Goal: Information Seeking & Learning: Learn about a topic

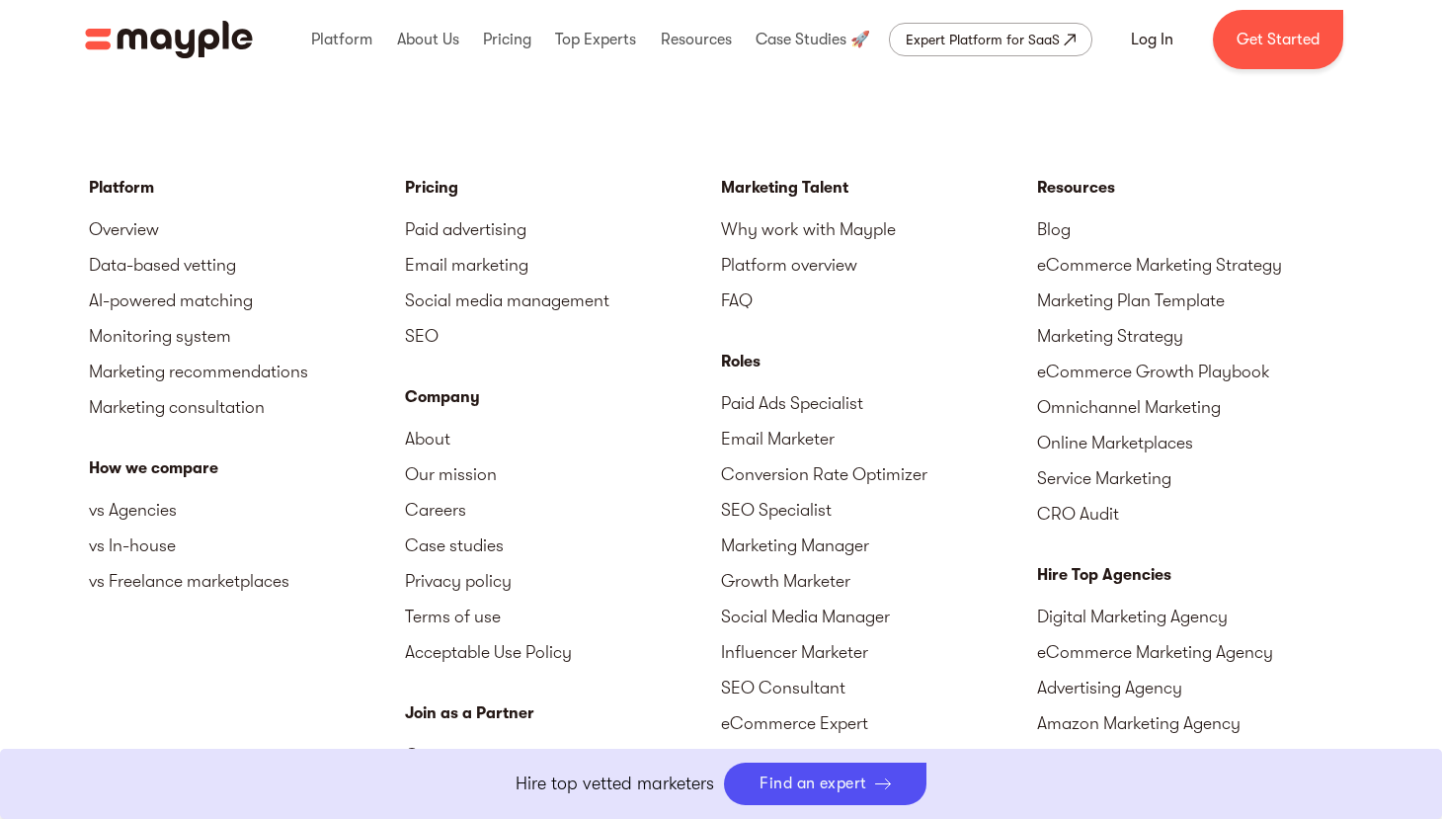
scroll to position [6926, 0]
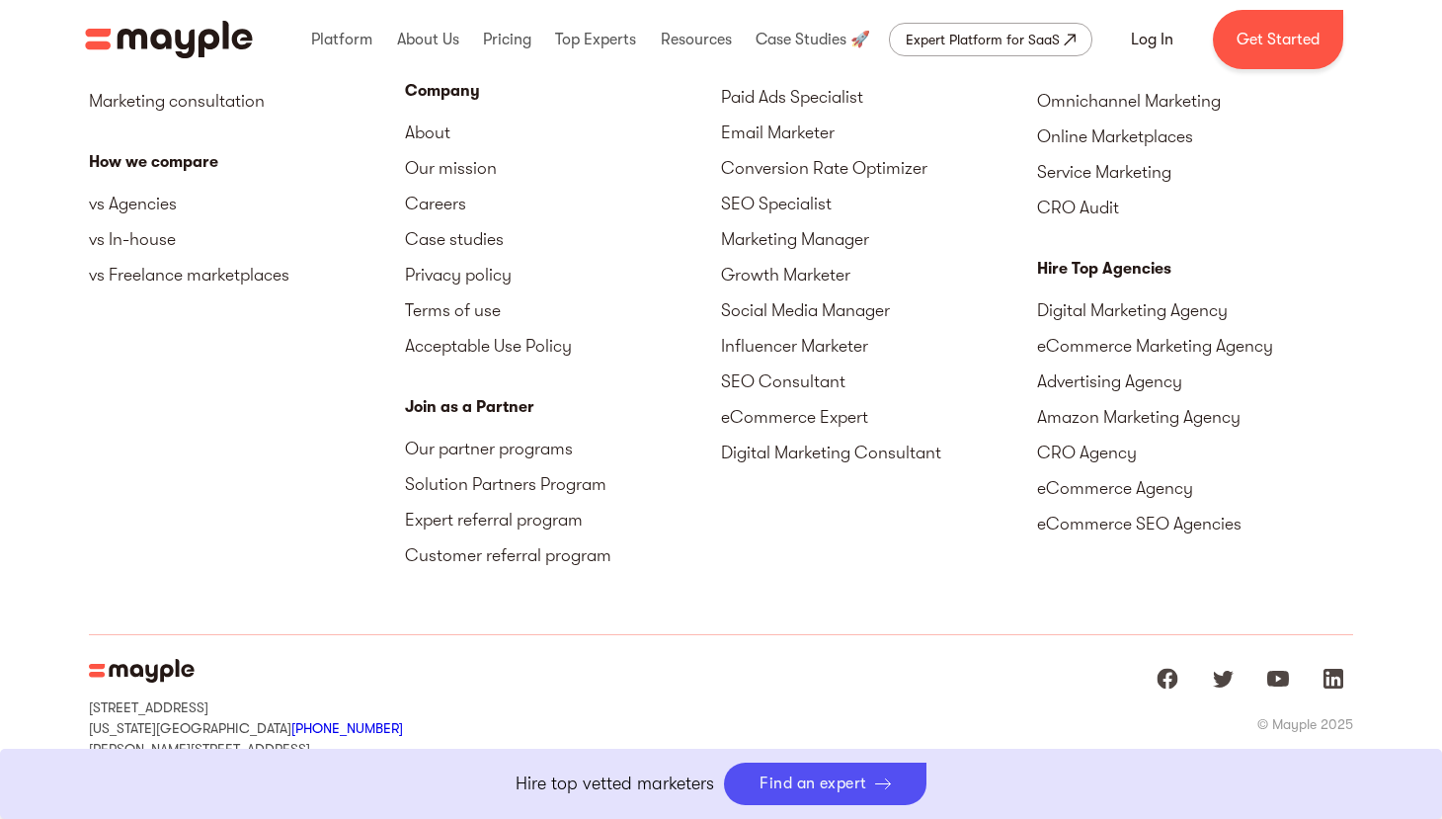
click at [193, 55] on img "home" at bounding box center [169, 40] width 168 height 38
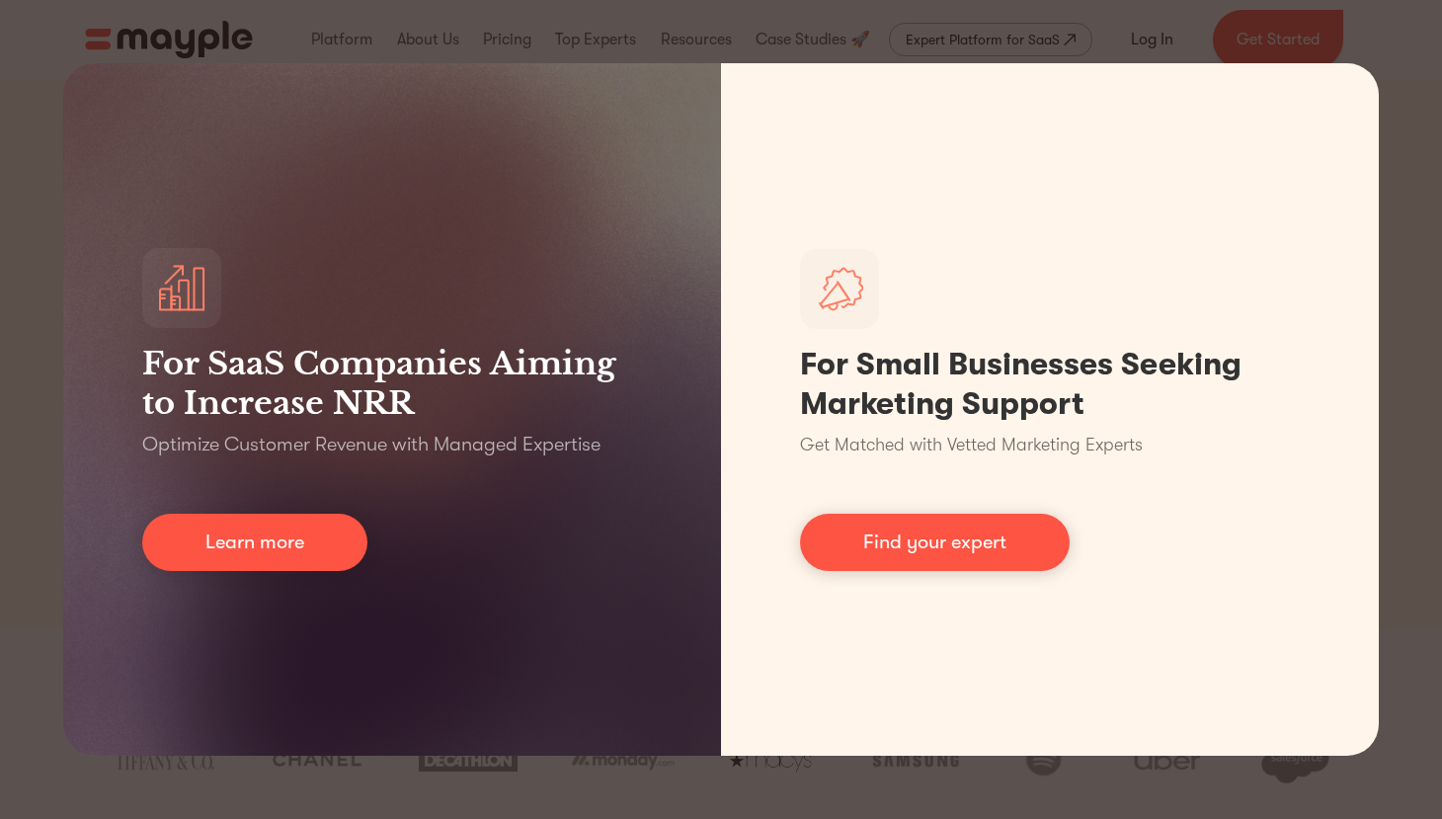
click at [225, 52] on div "For SaaS Companies Aiming to Increase NRR Optimize Customer Revenue with Manage…" at bounding box center [721, 409] width 1442 height 819
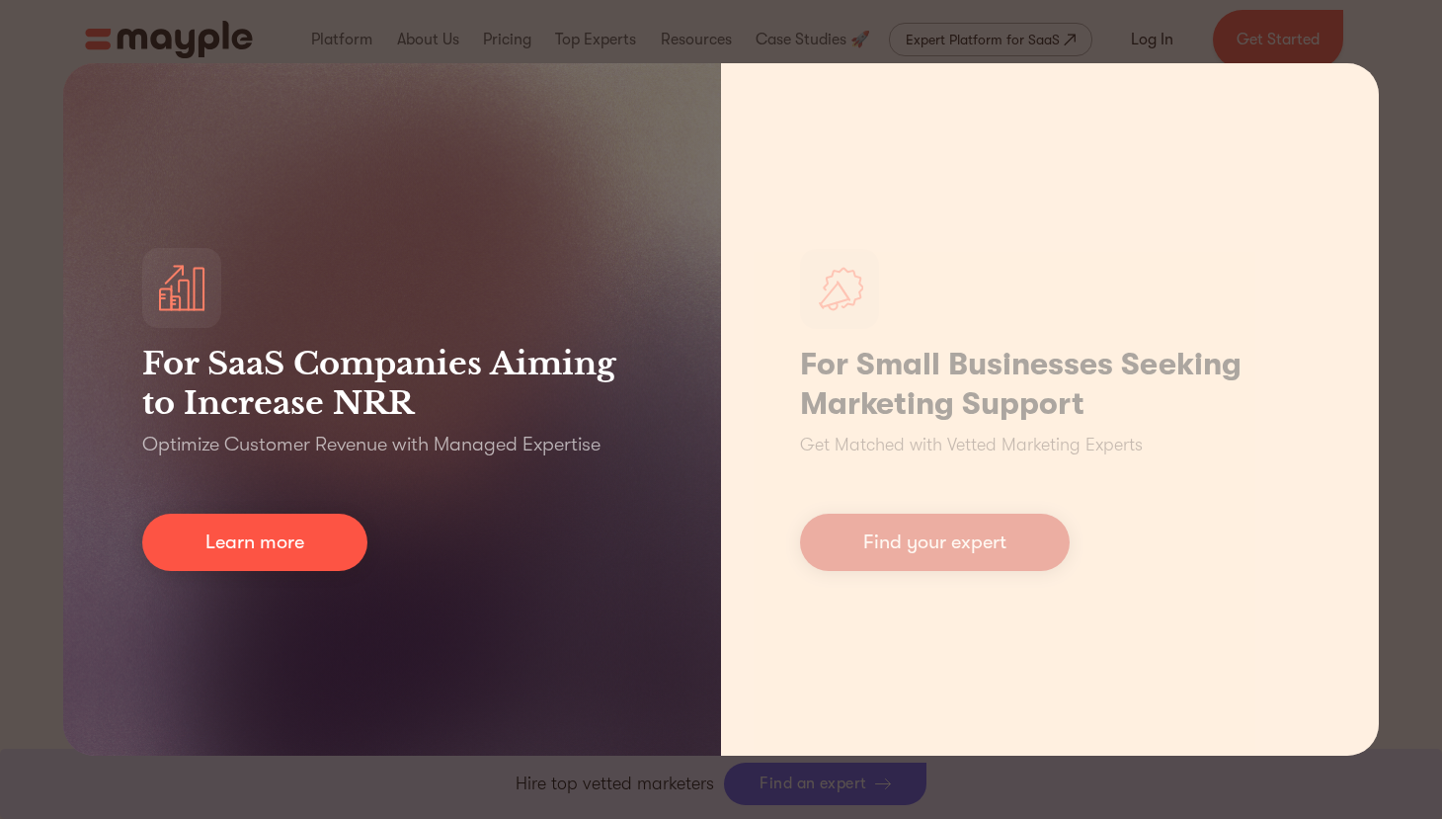
scroll to position [889, 0]
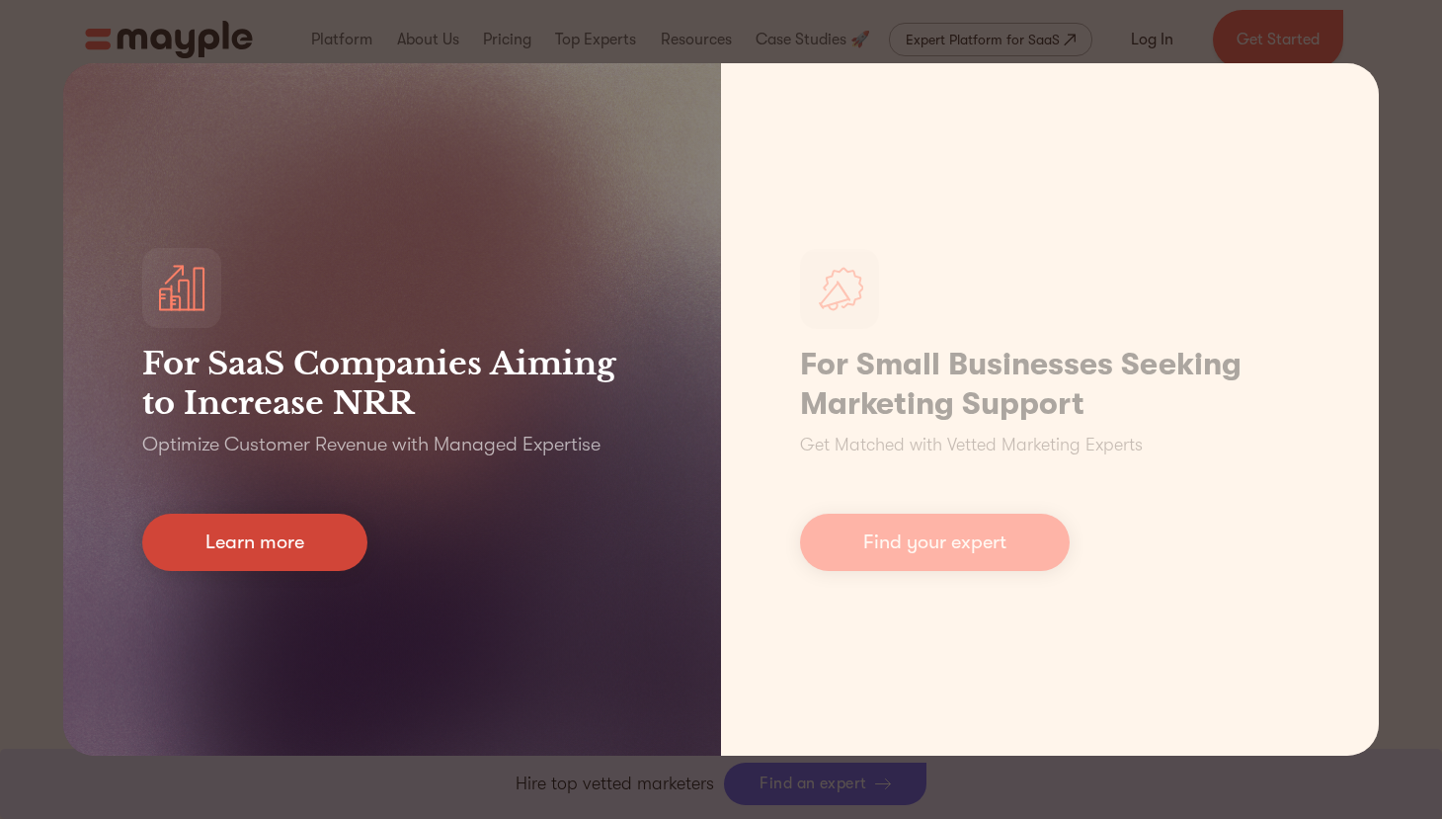
click at [328, 556] on link "Learn more" at bounding box center [254, 542] width 225 height 57
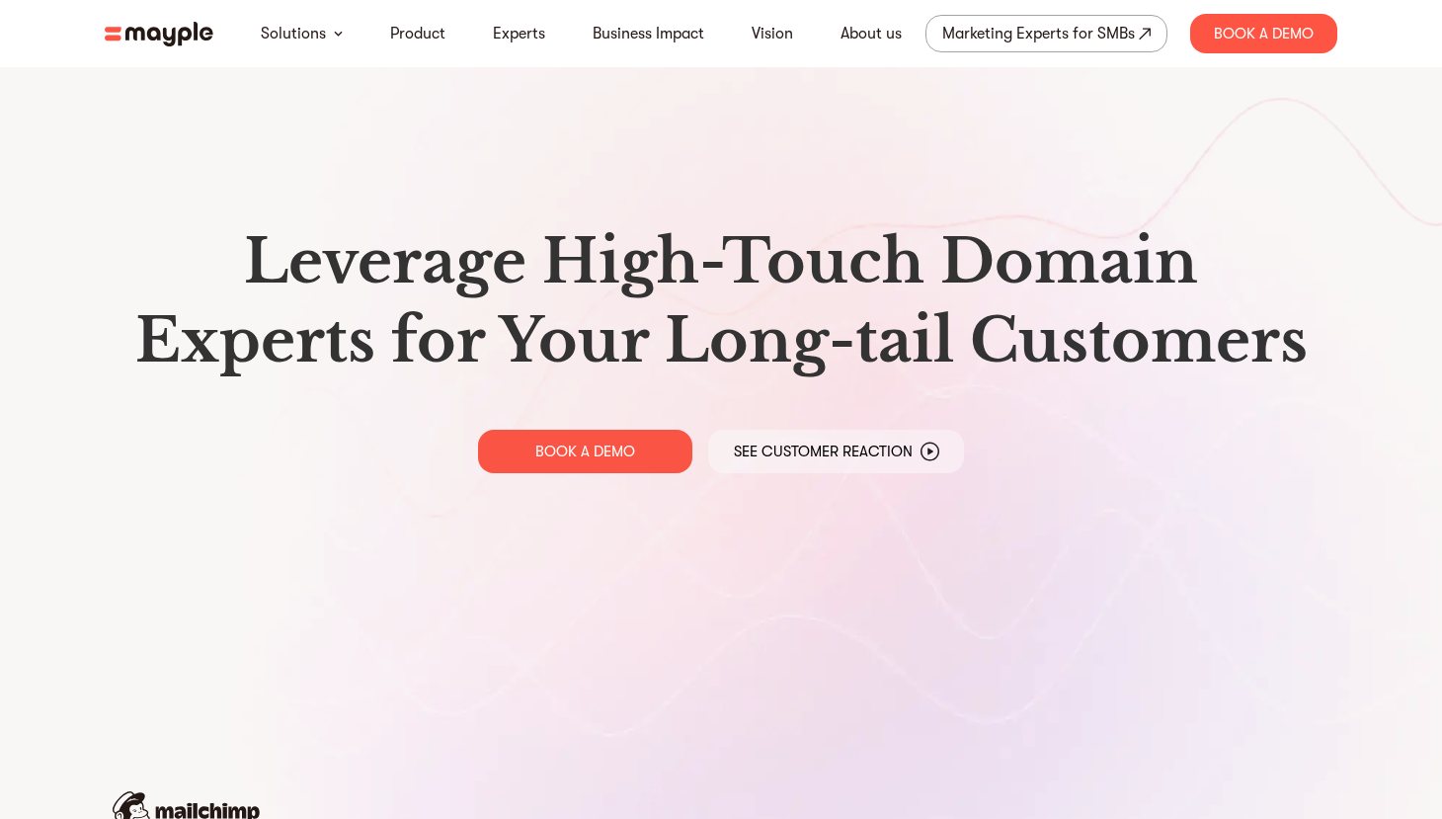
click at [869, 279] on h1 "Leverage High-Touch Domain Experts for Your Long-tail Customers" at bounding box center [721, 301] width 1201 height 158
click at [1132, 318] on h1 "Leverage High-Touch Domain Experts for Your Long-tail Customers" at bounding box center [721, 301] width 1201 height 158
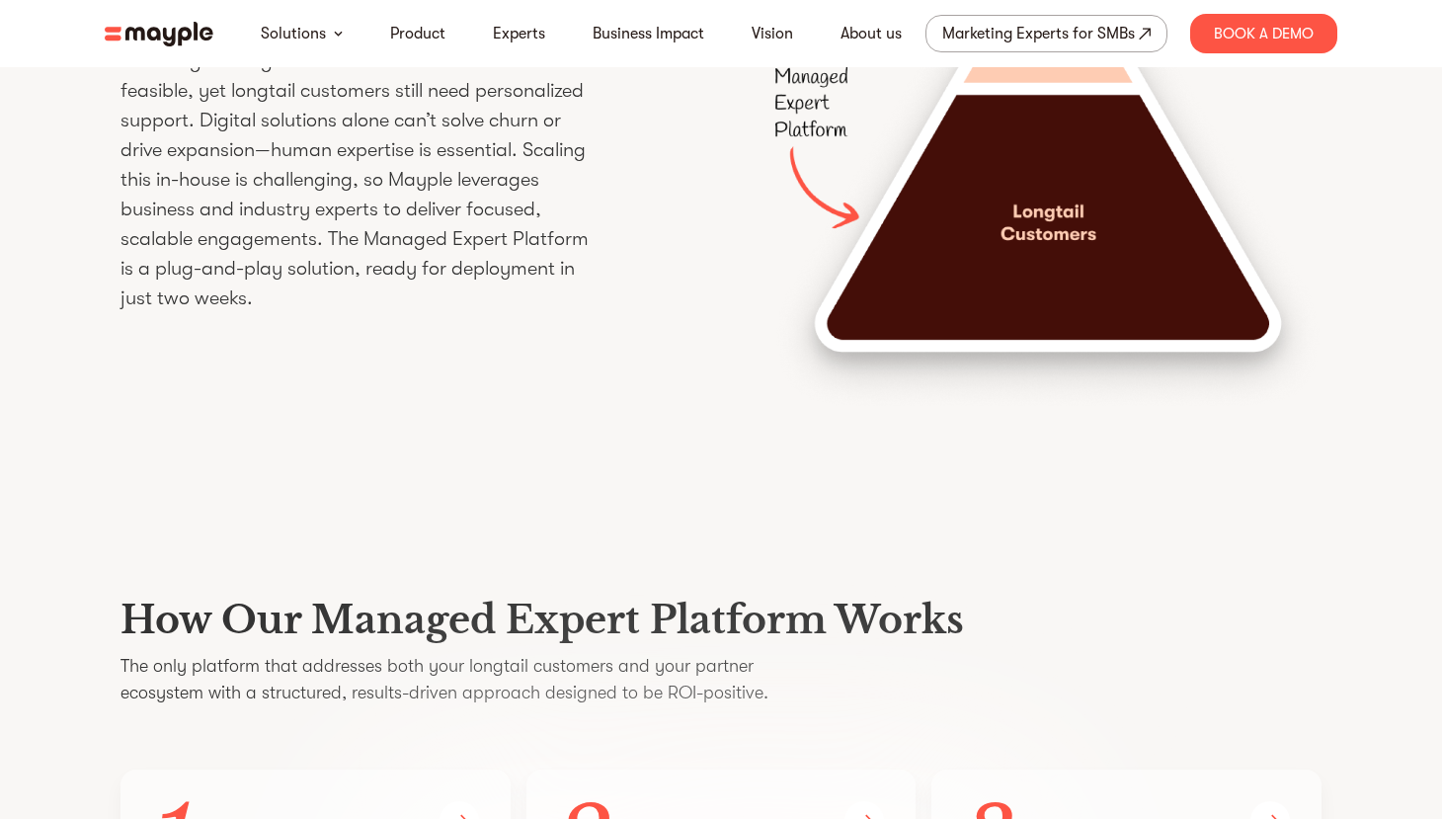
scroll to position [2865, 0]
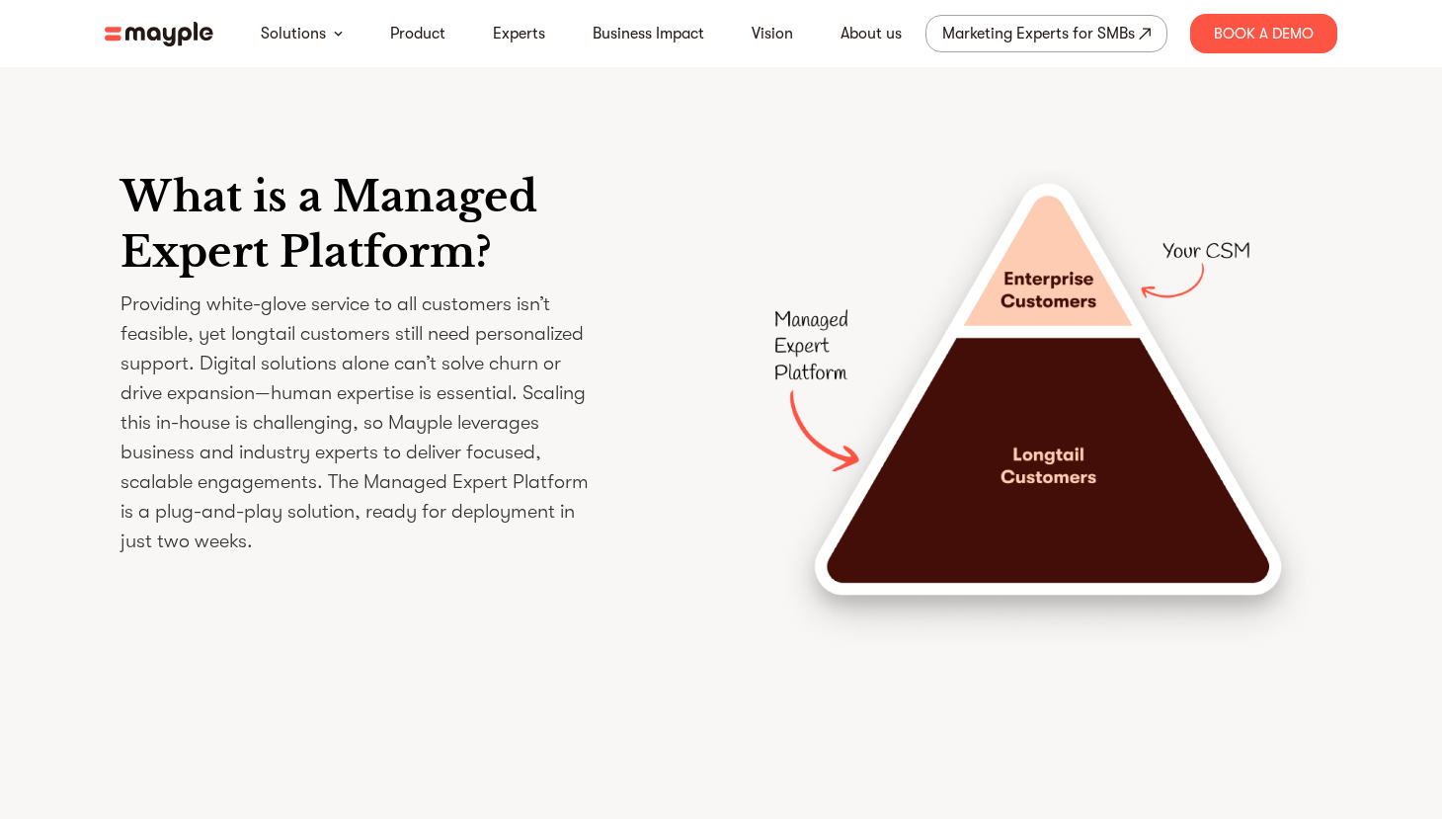
click at [1169, 429] on img at bounding box center [1021, 409] width 601 height 480
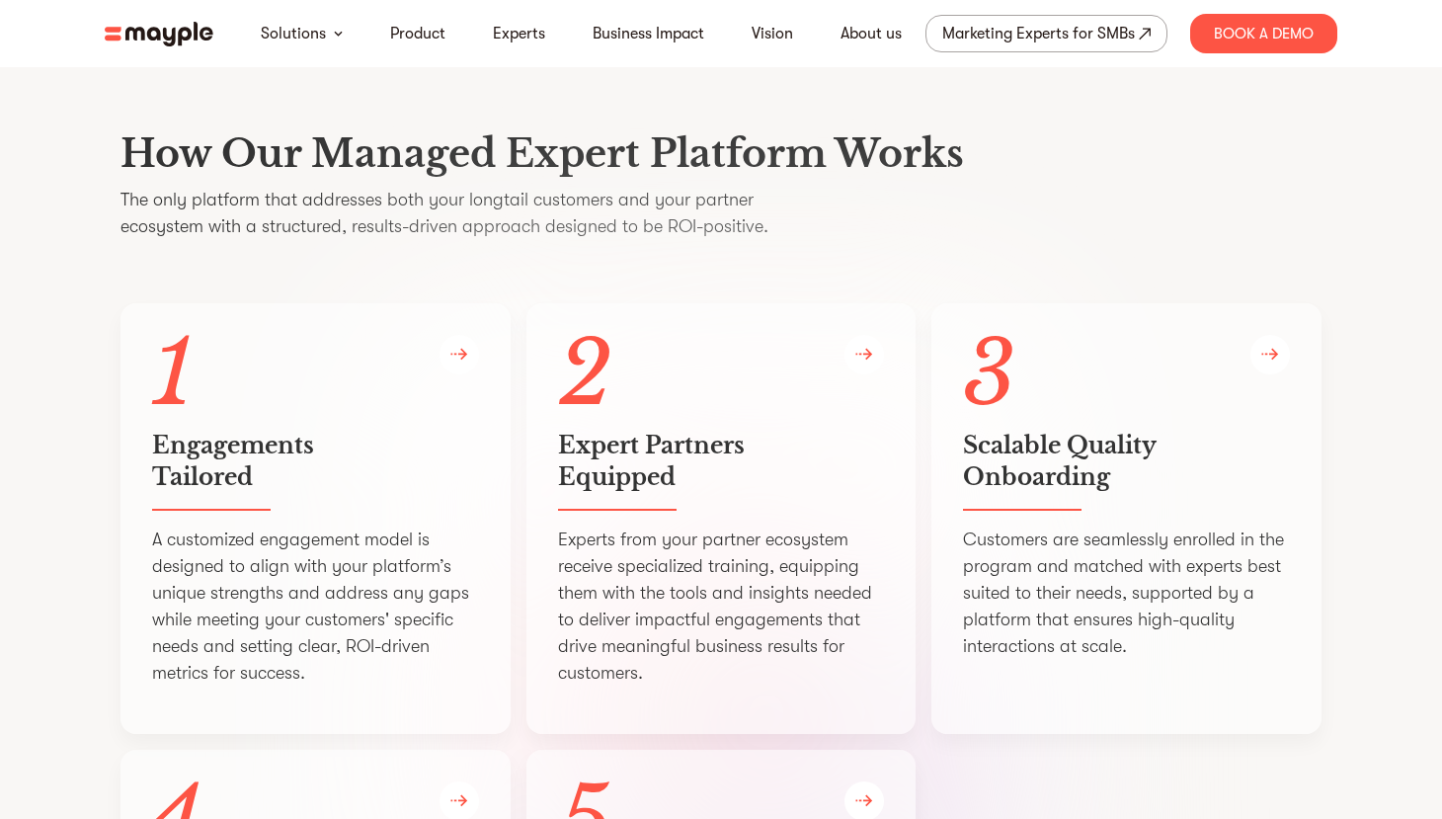
scroll to position [3754, 0]
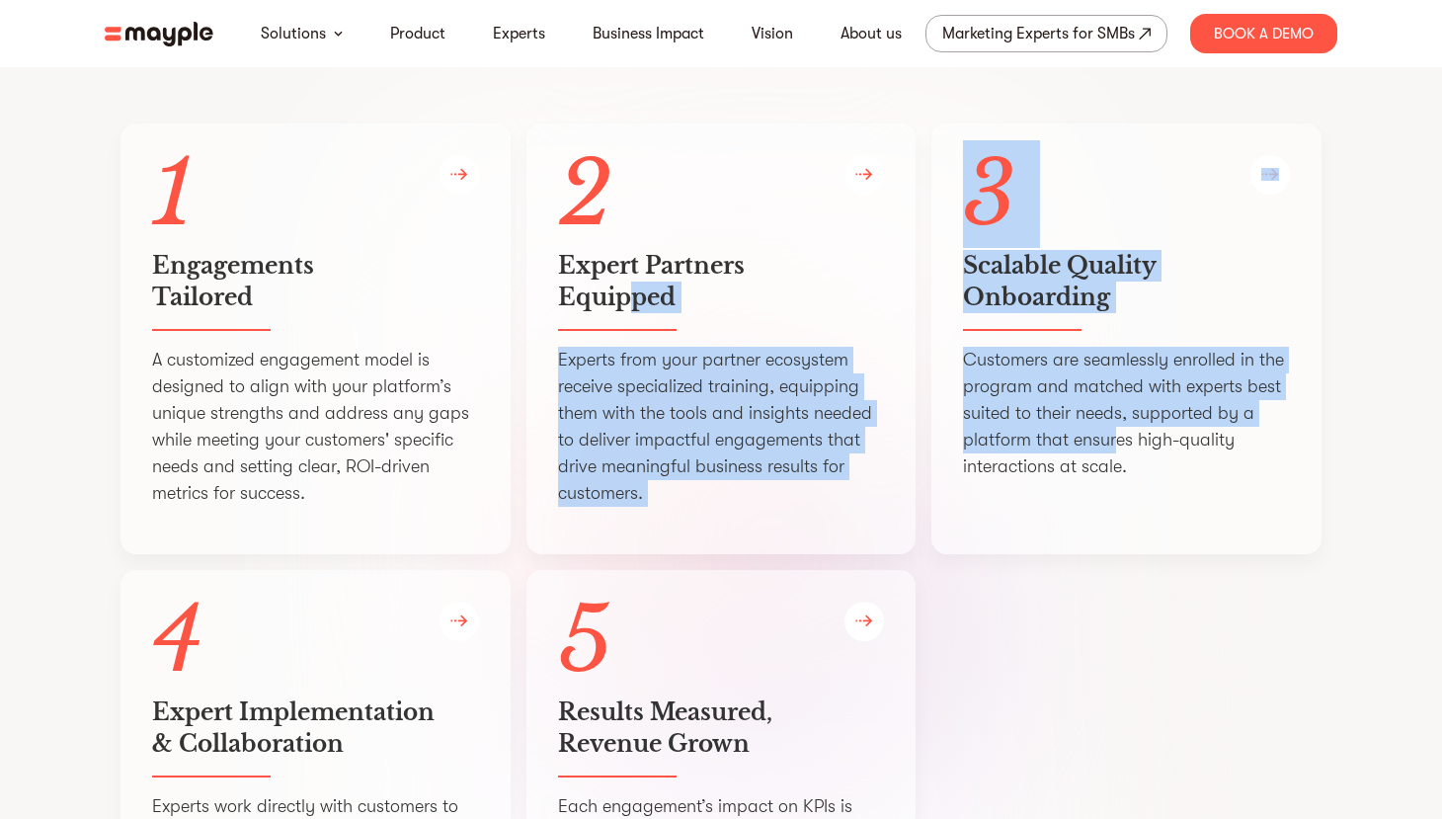
drag, startPoint x: 640, startPoint y: 349, endPoint x: 1124, endPoint y: 493, distance: 505.2
click at [1121, 492] on div "1 Engagements   Tailored A customized engagement model is designed to align wit…" at bounding box center [721, 562] width 1201 height 877
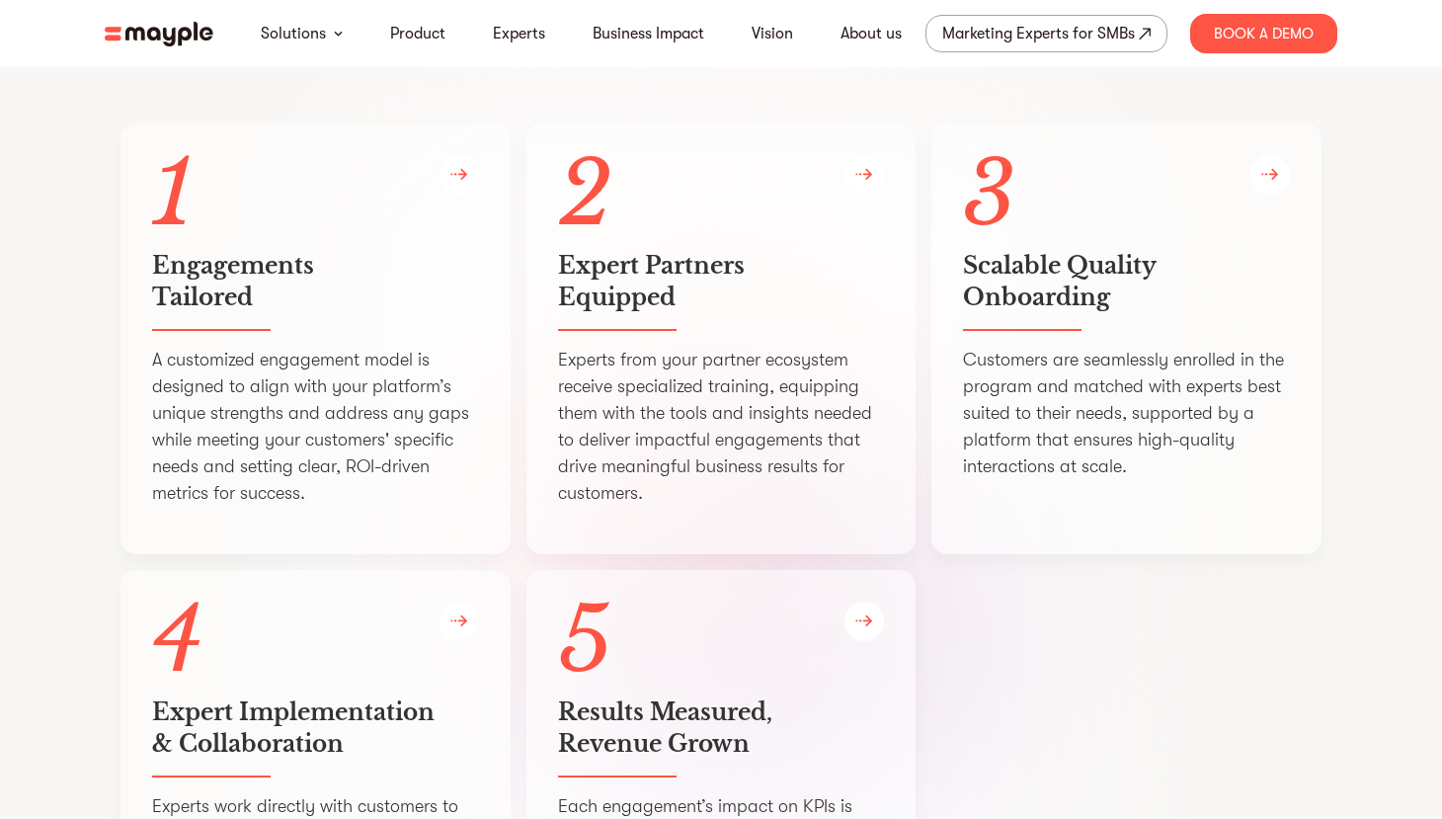
click at [1216, 480] on p "Customers are seamlessly enrolled in the program and matched with experts best …" at bounding box center [1126, 413] width 327 height 133
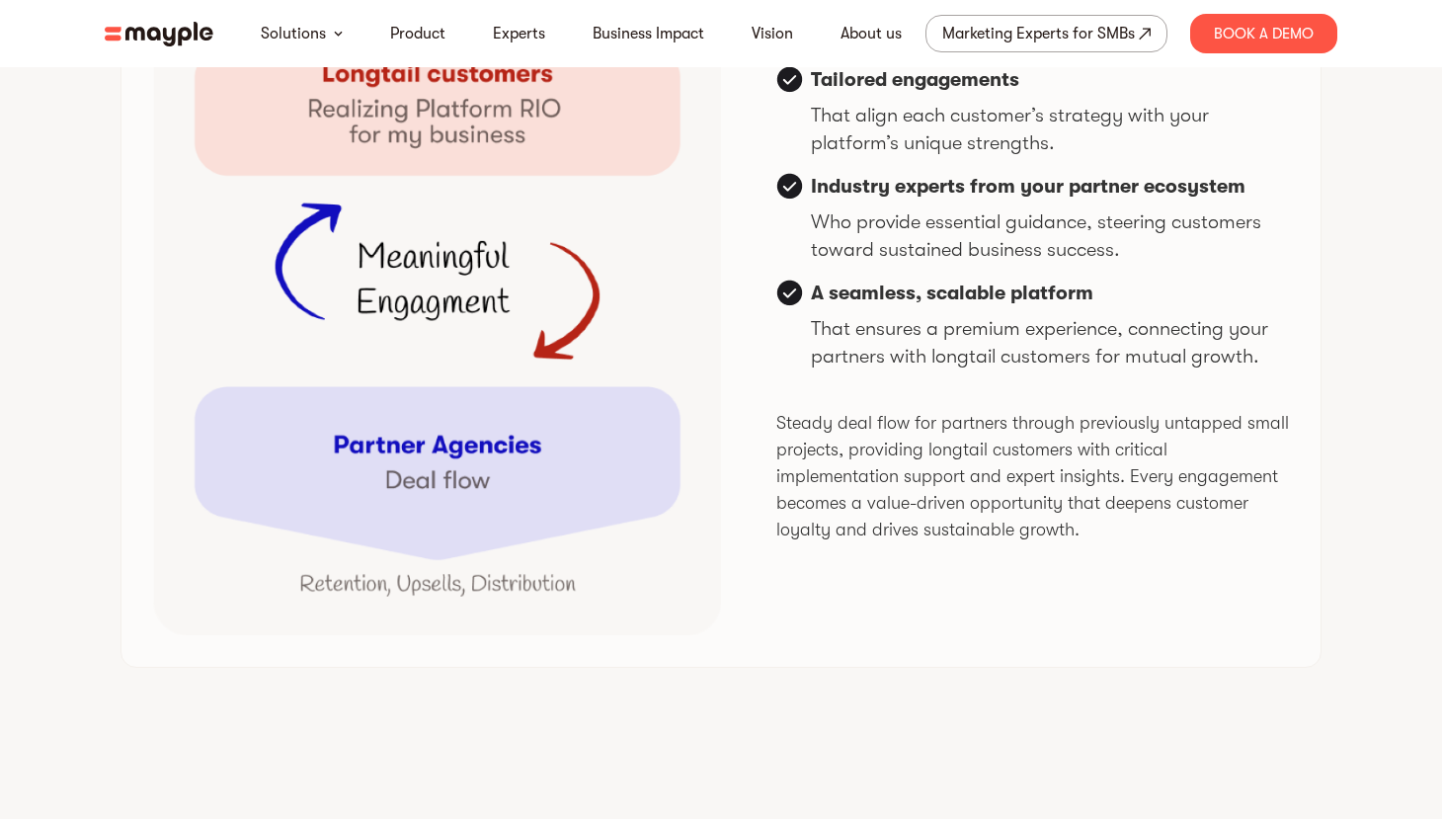
scroll to position [4940, 0]
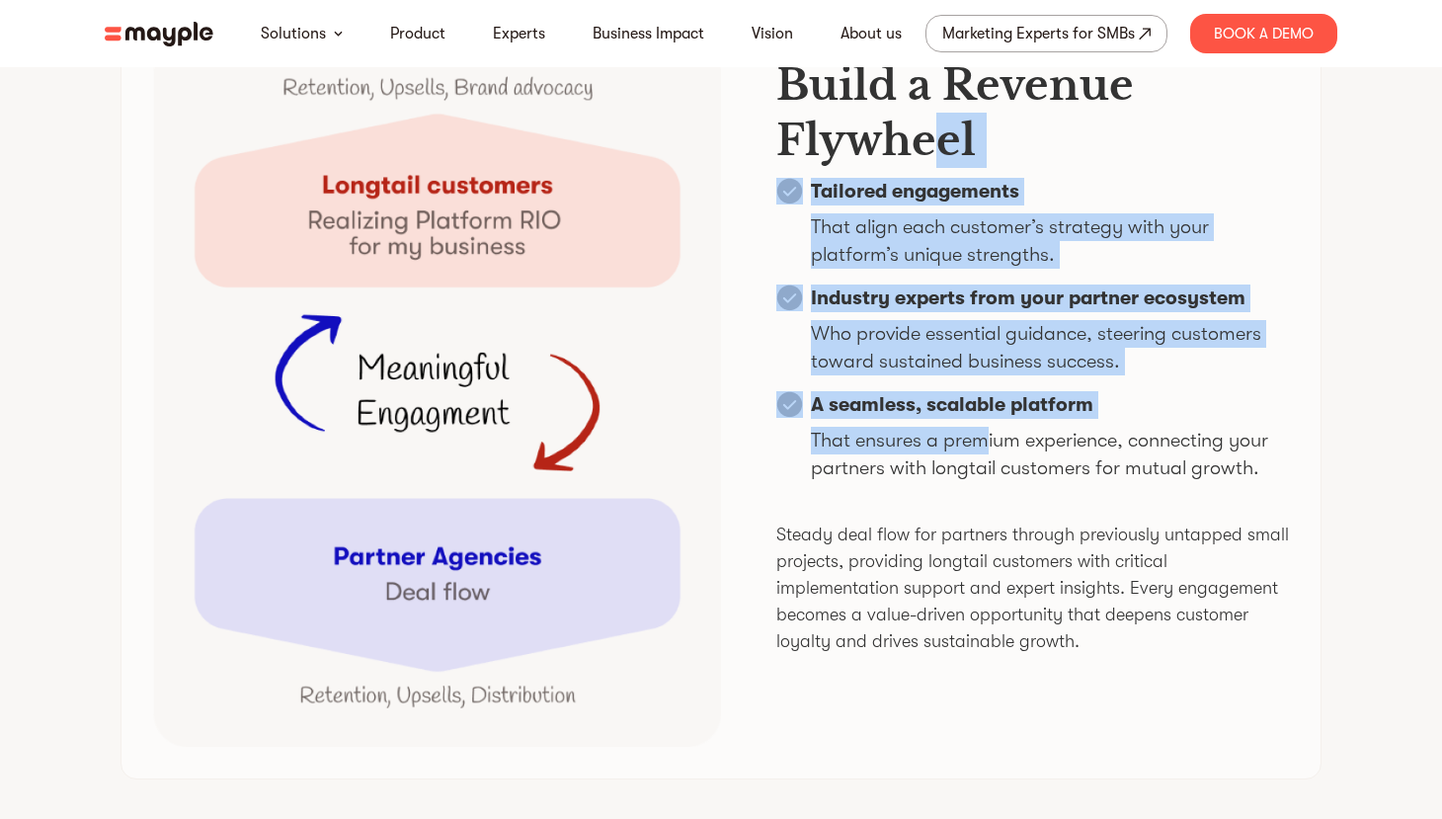
drag, startPoint x: 944, startPoint y: 211, endPoint x: 1030, endPoint y: 601, distance: 398.9
click at [1011, 561] on div "Build a Revenue Flywheel Tailored engagements That align each customer’s strate…" at bounding box center [1033, 347] width 513 height 618
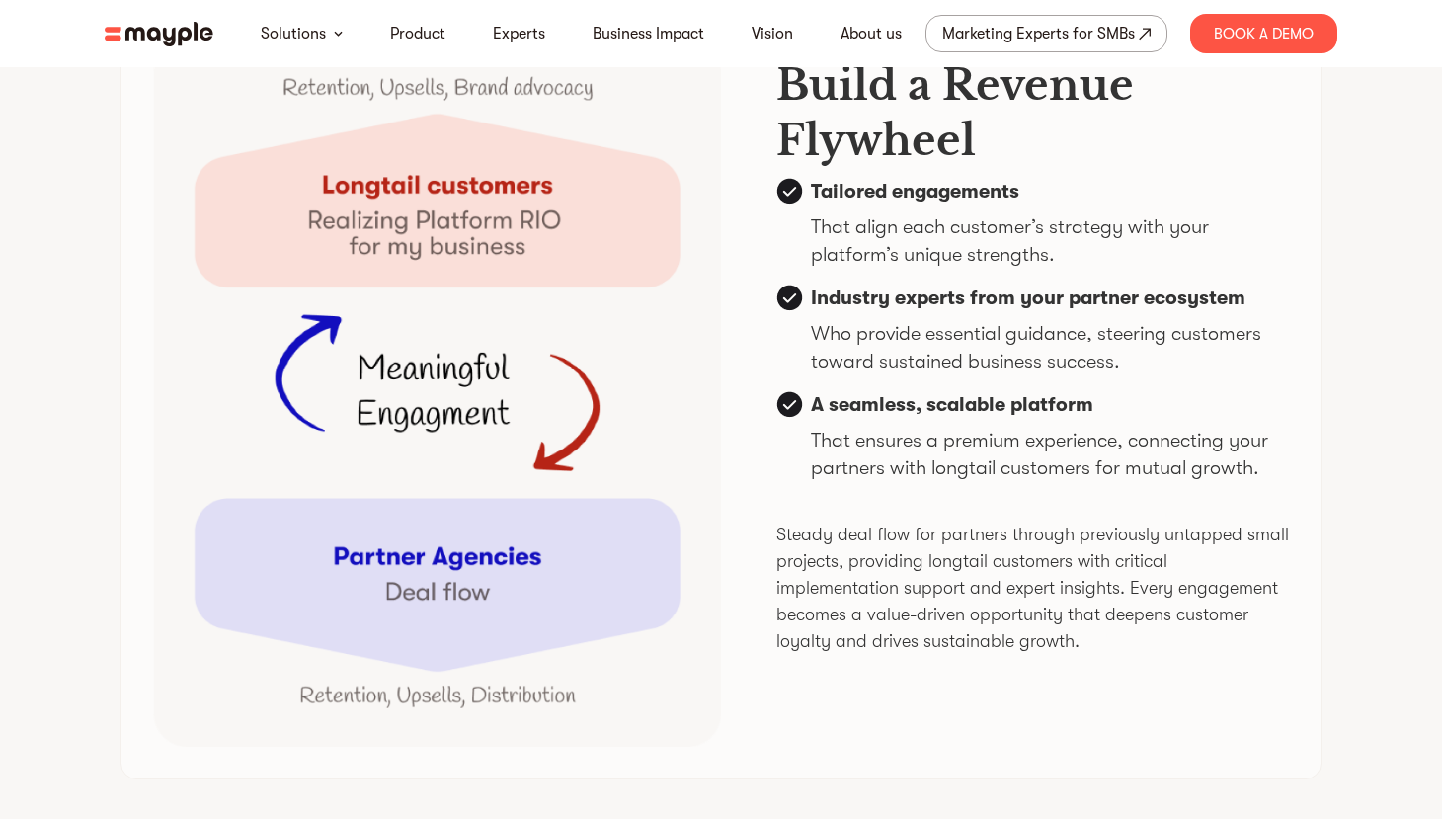
click at [1304, 589] on div "Build a Revenue Flywheel Tailored engagements That align each customer’s strate…" at bounding box center [721, 393] width 1201 height 776
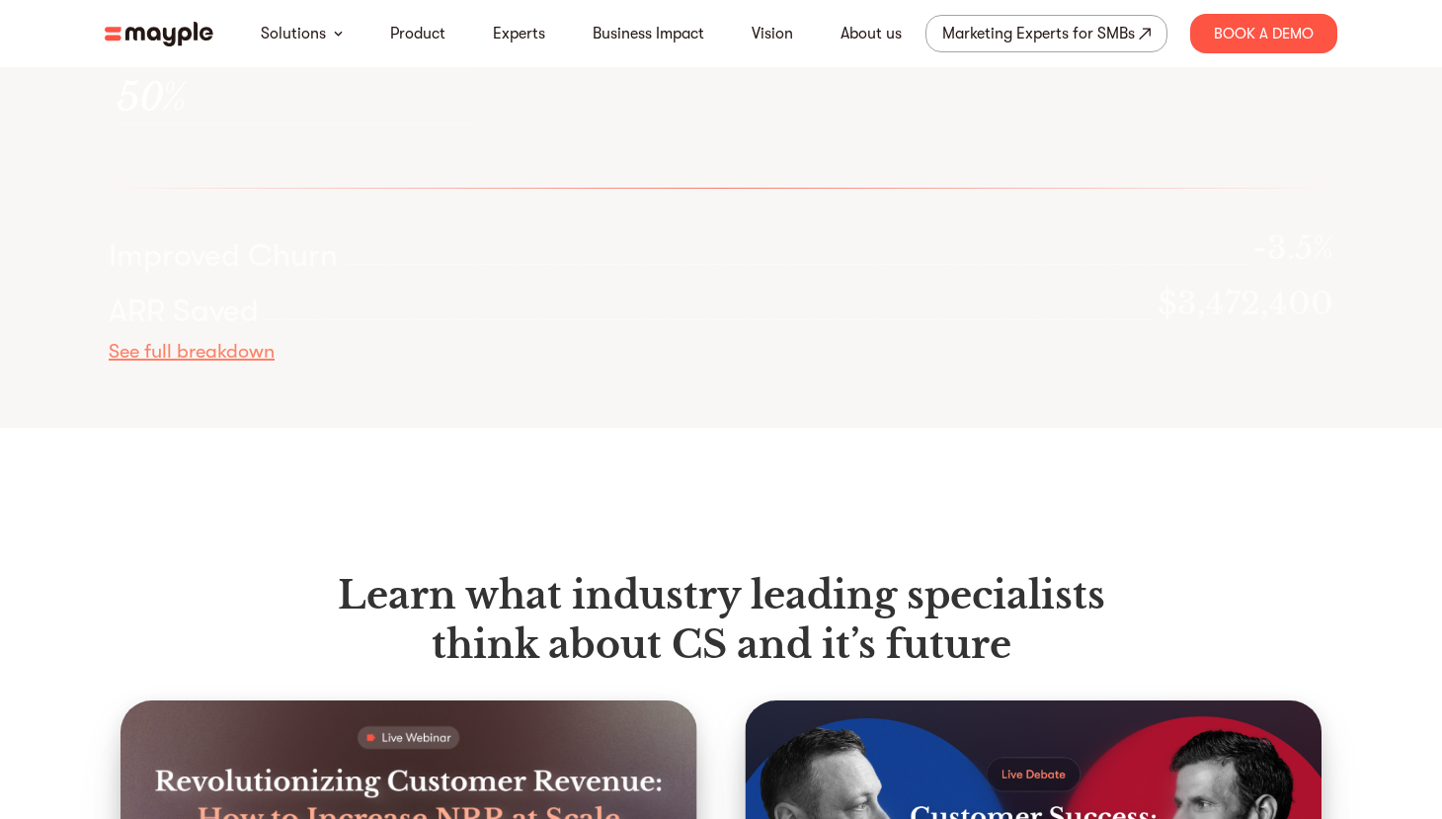
scroll to position [6521, 0]
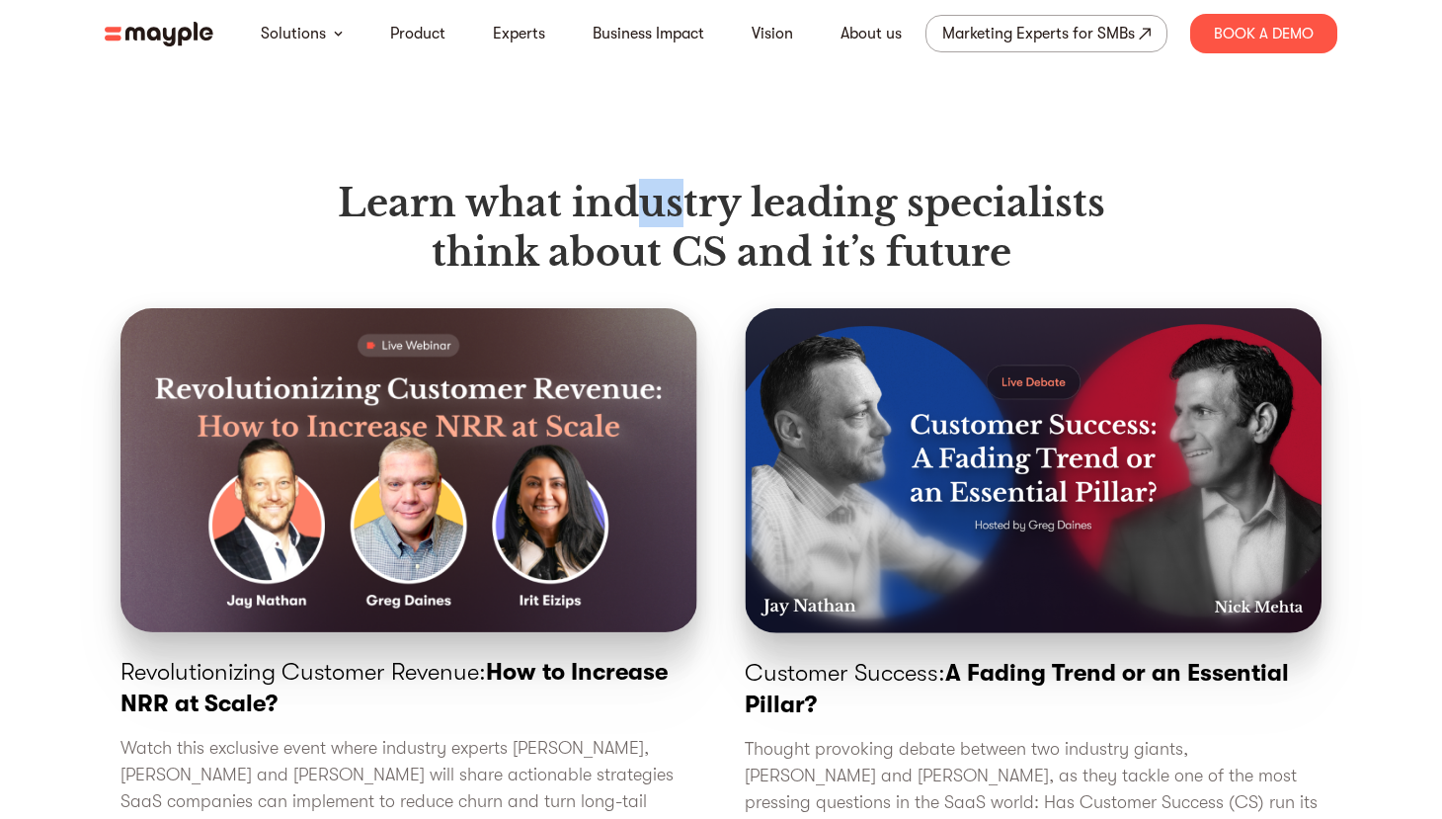
click at [689, 270] on h1 "Learn what industry leading specialists think about CS and it’s future" at bounding box center [722, 228] width 768 height 98
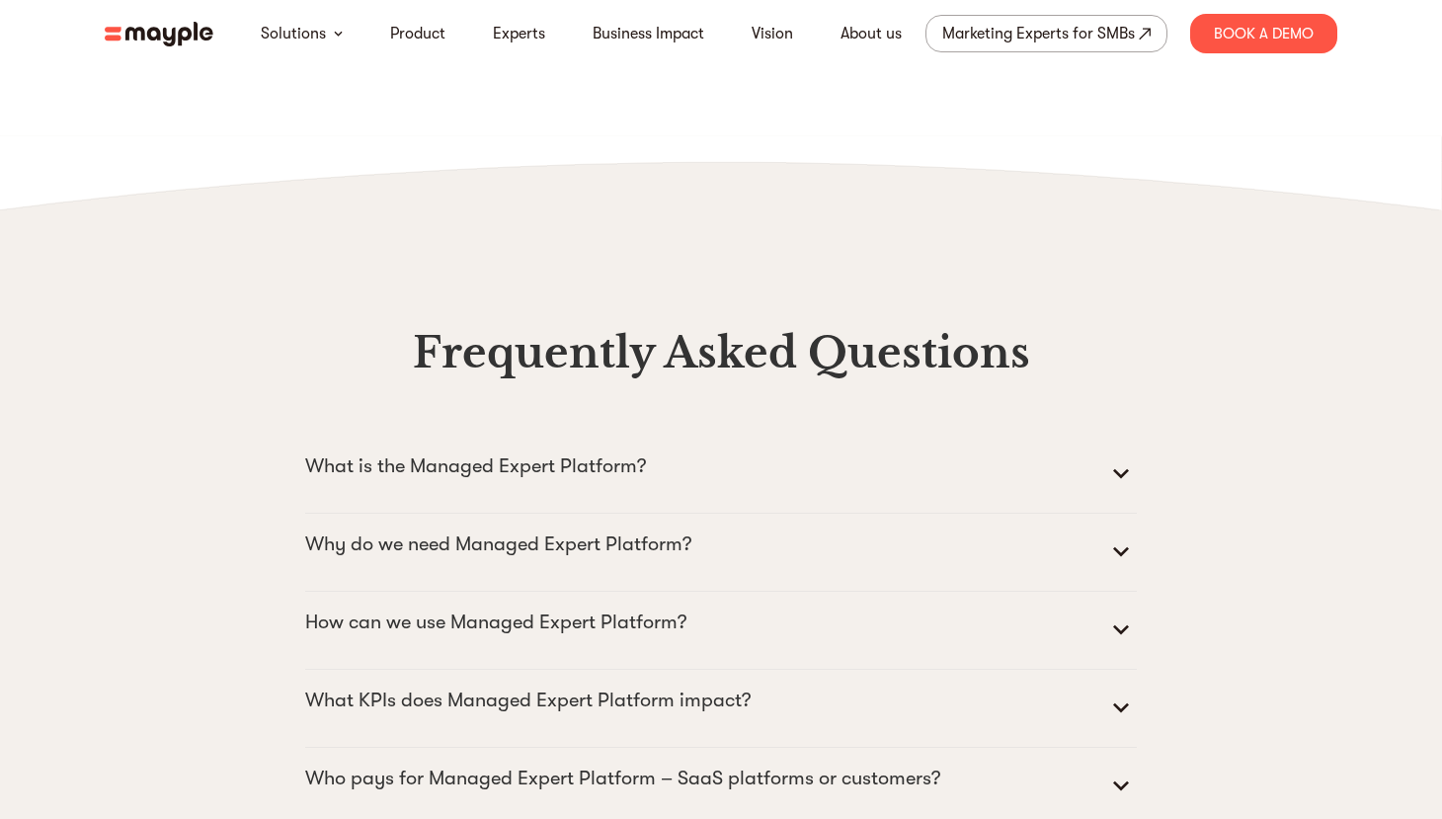
scroll to position [8596, 0]
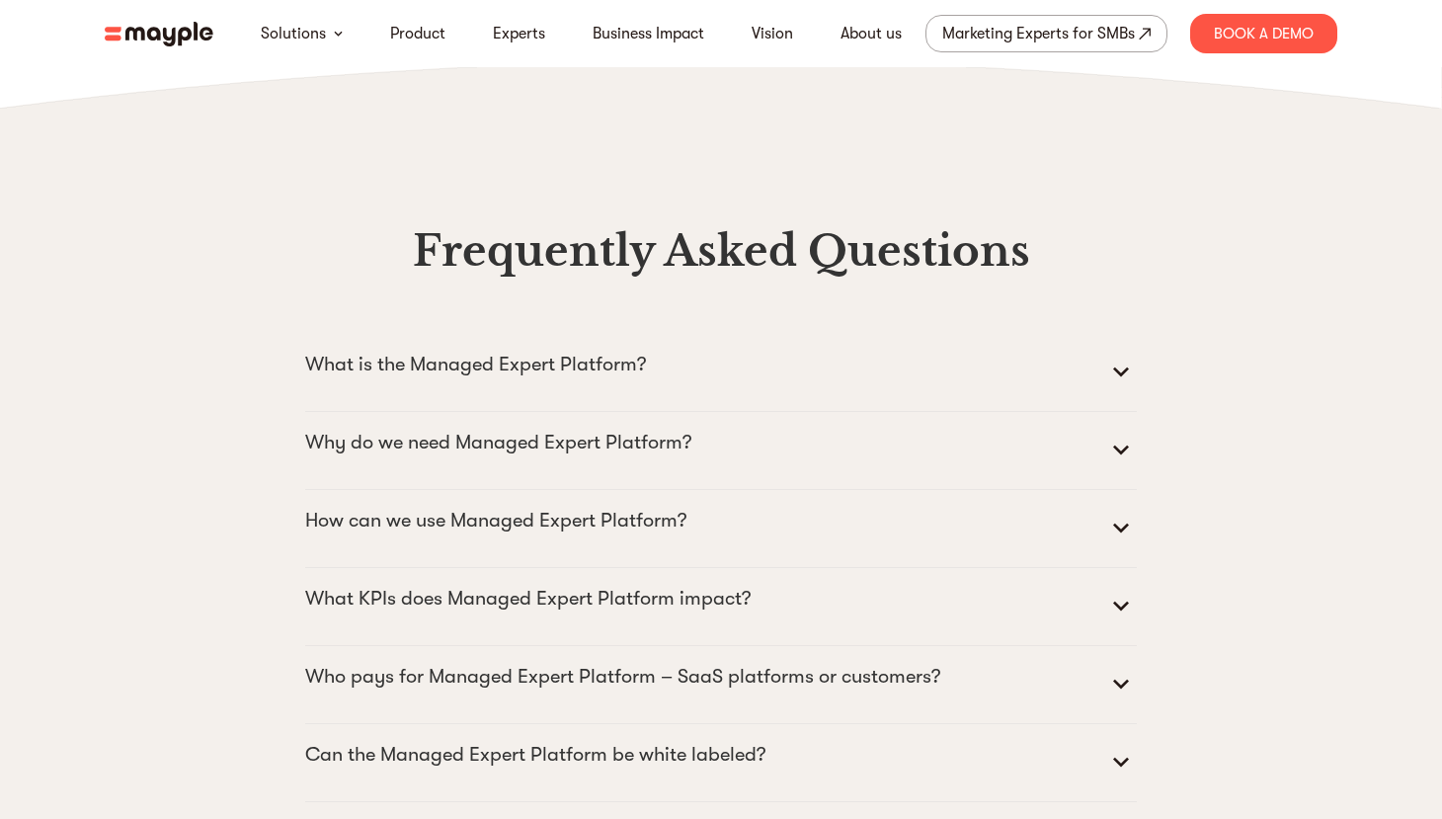
click at [930, 396] on summary "What is the Managed Expert Platform?" at bounding box center [721, 372] width 832 height 47
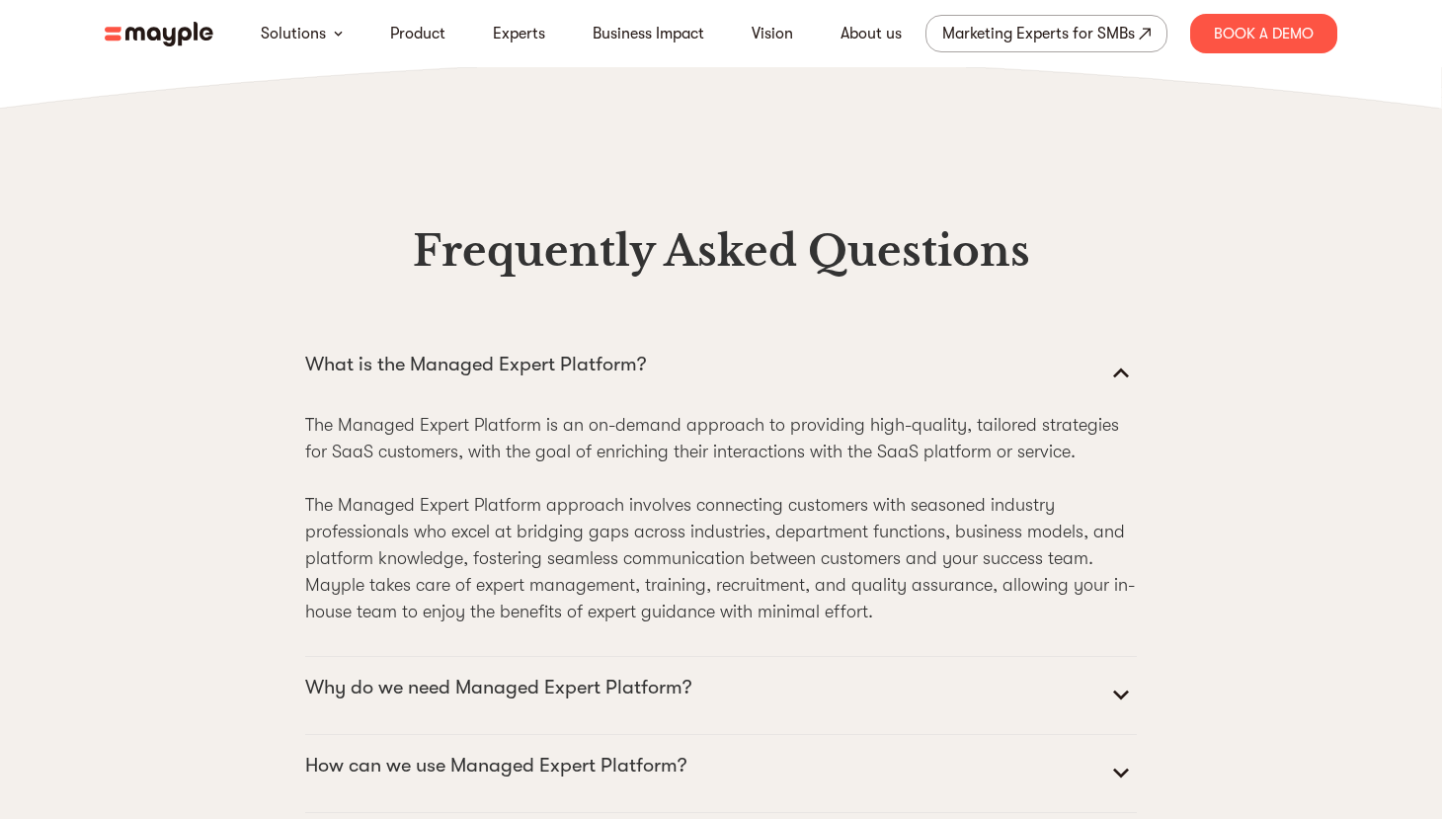
click at [930, 396] on summary "What is the Managed Expert Platform?" at bounding box center [721, 372] width 832 height 47
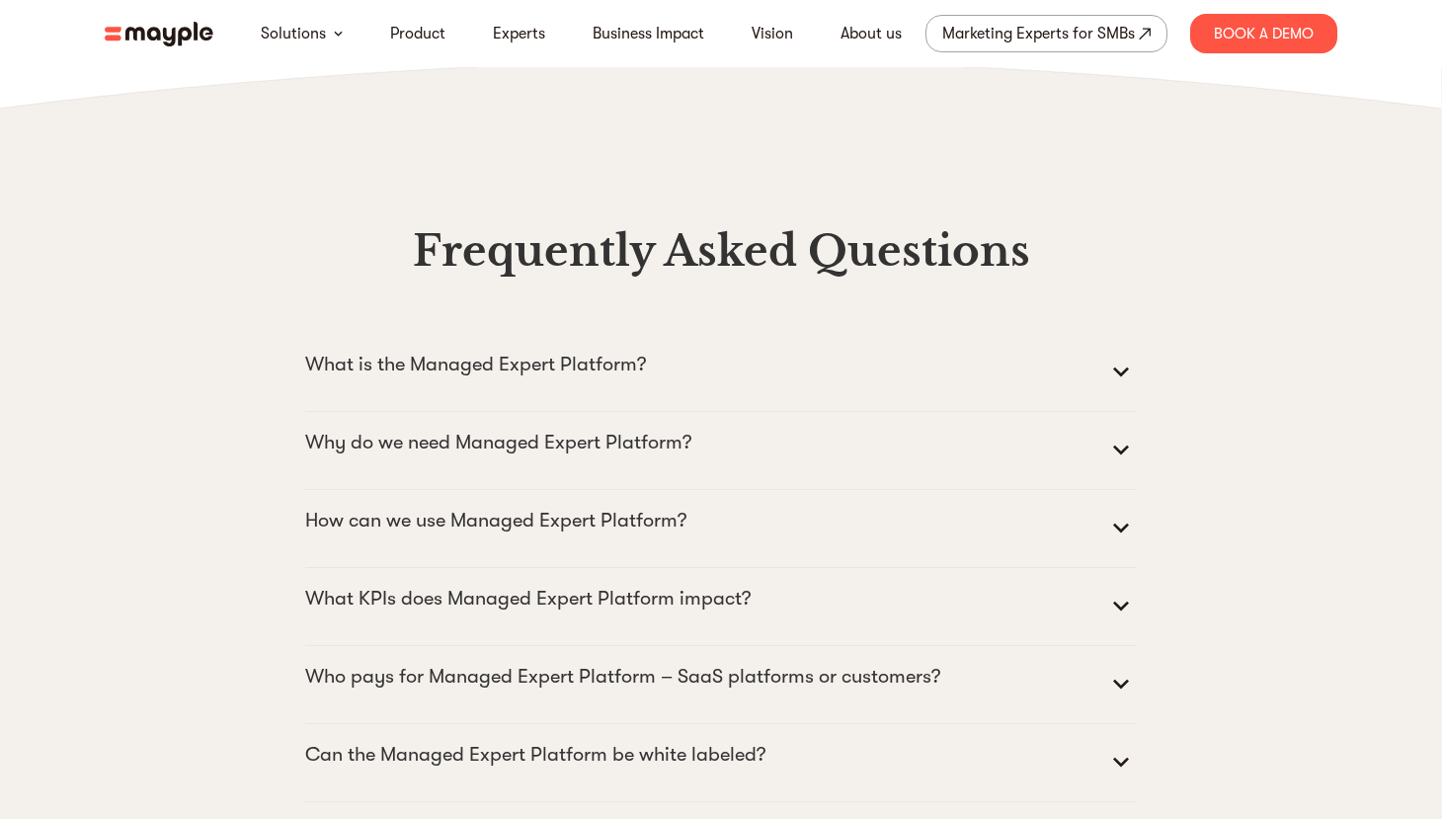
click at [947, 474] on summary "Why do we need Managed Expert Platform?" at bounding box center [721, 450] width 832 height 47
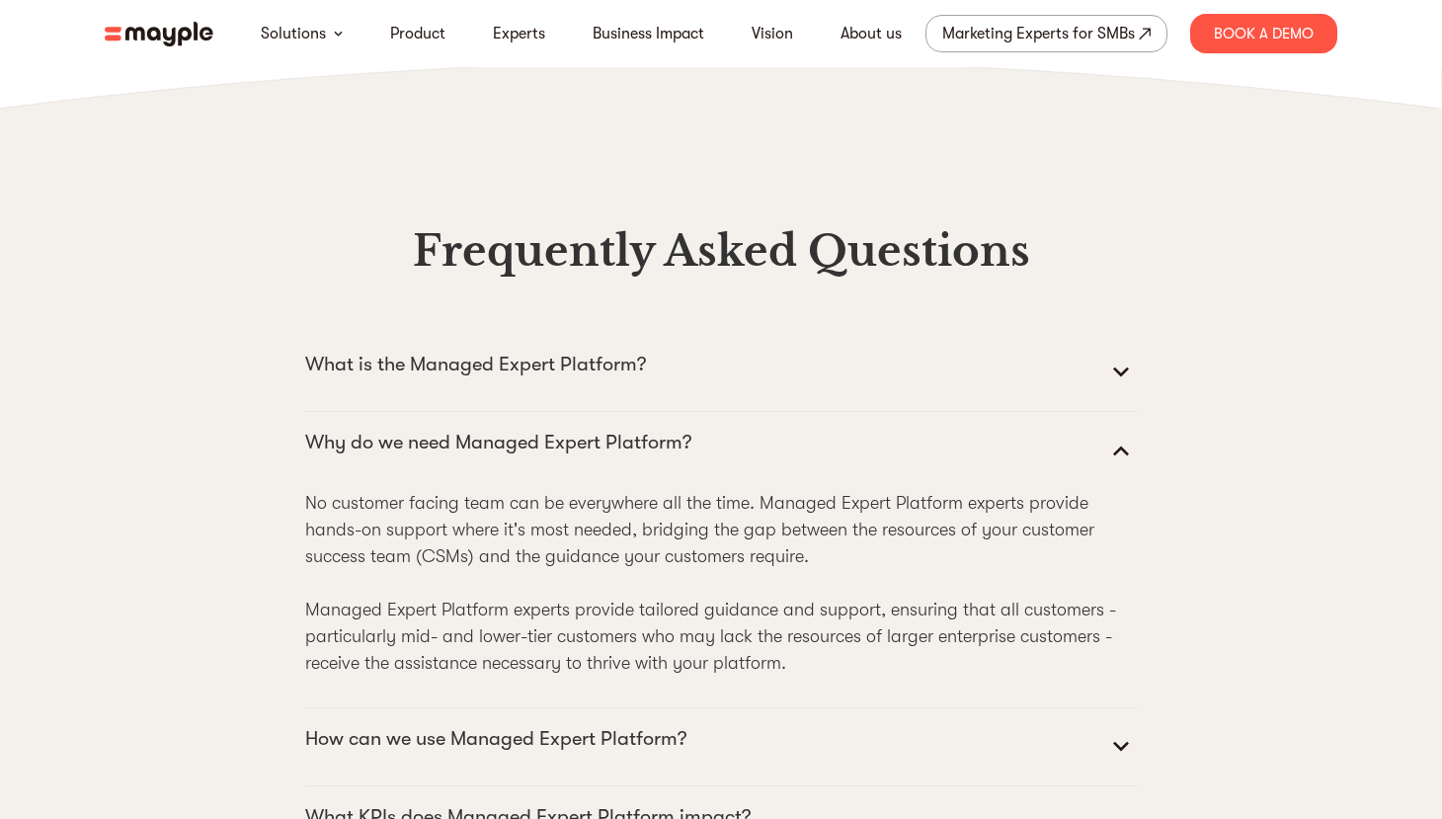
click at [947, 474] on summary "Why do we need Managed Expert Platform?" at bounding box center [721, 450] width 832 height 47
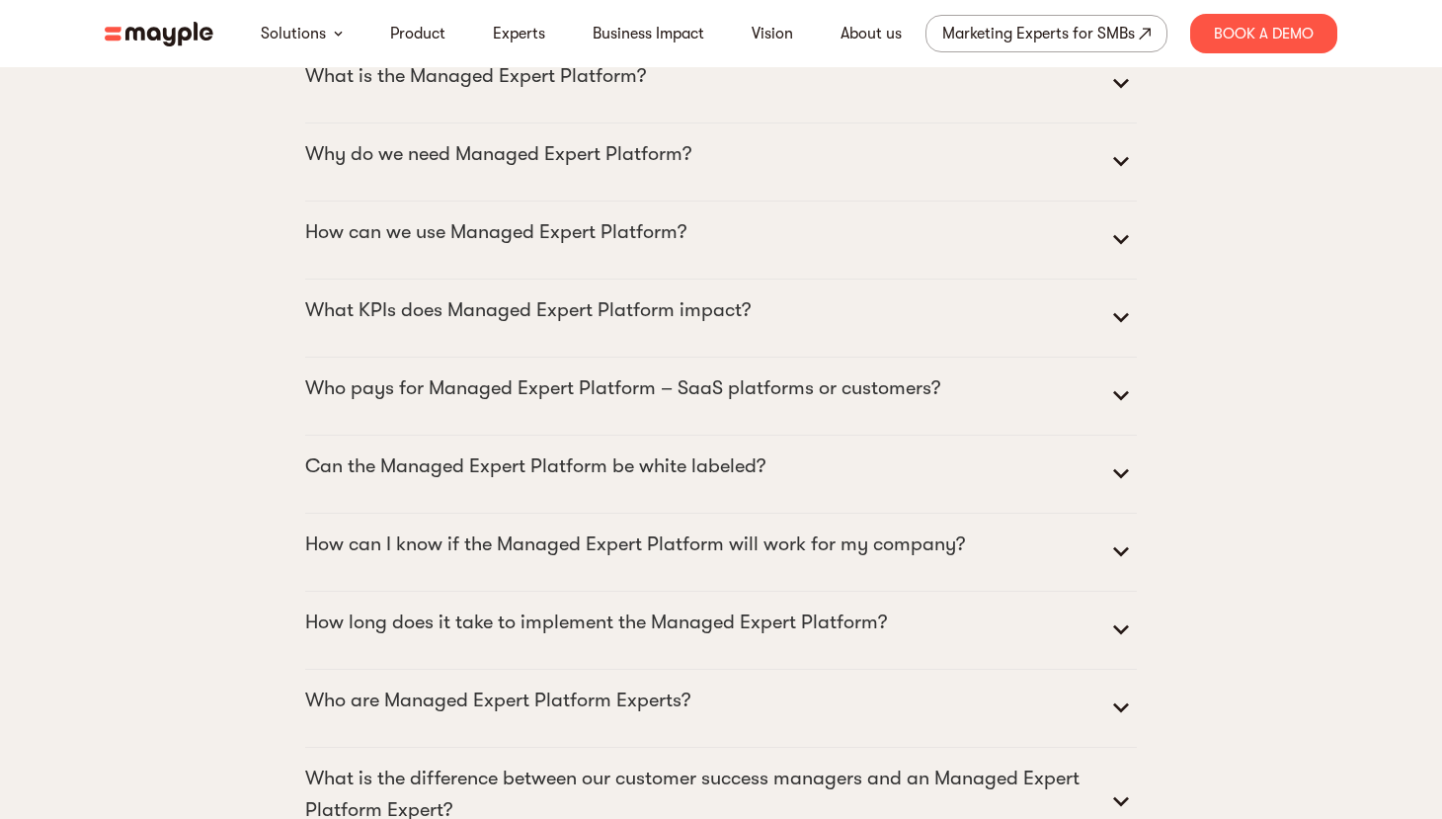
scroll to position [8892, 0]
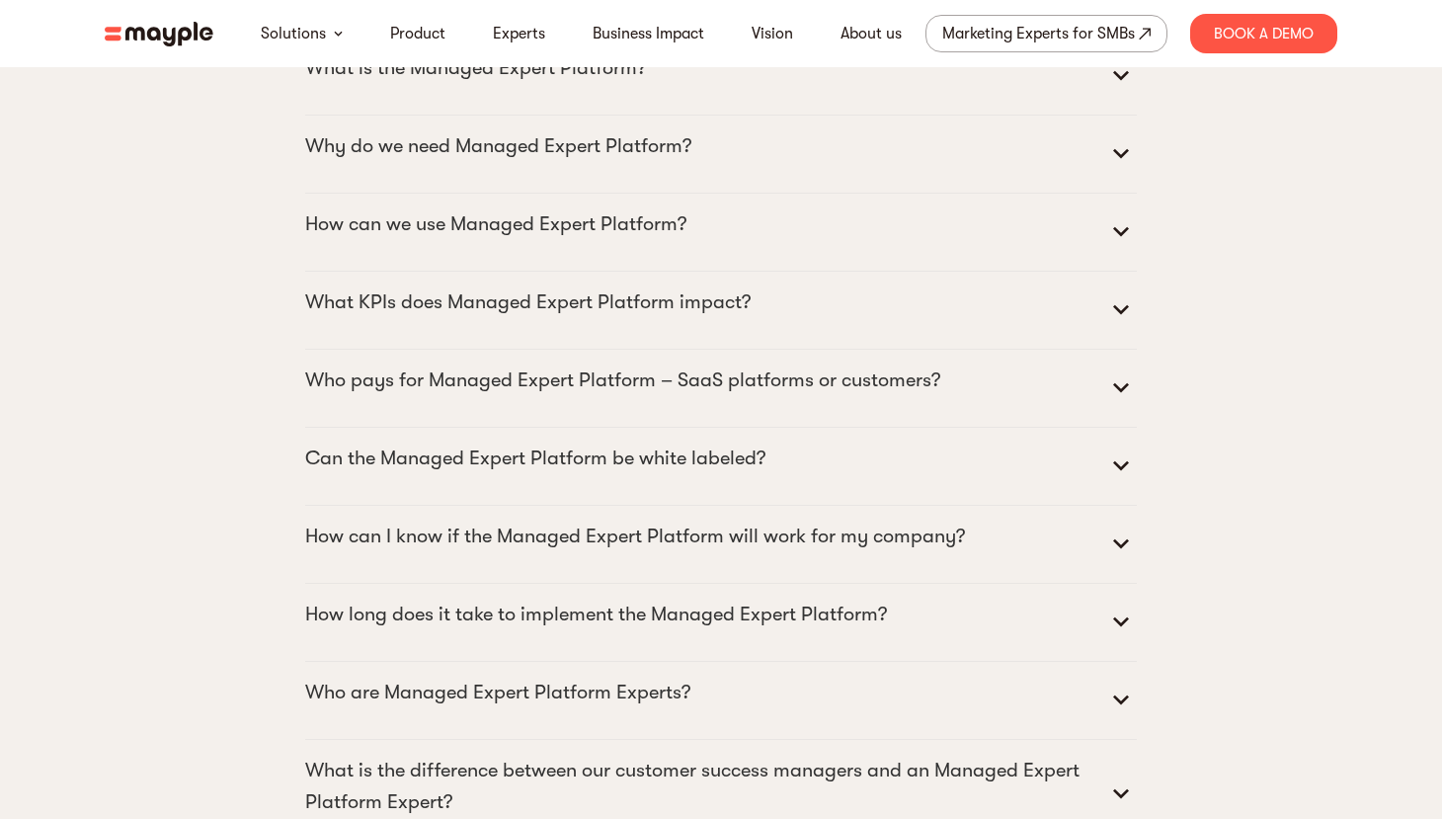
click at [1195, 480] on div "Frequently Asked Questions What is the Managed Expert Platform? The Managed Exp…" at bounding box center [721, 636] width 1217 height 1459
click at [765, 256] on summary "How can we use Managed Expert Platform?" at bounding box center [721, 231] width 832 height 47
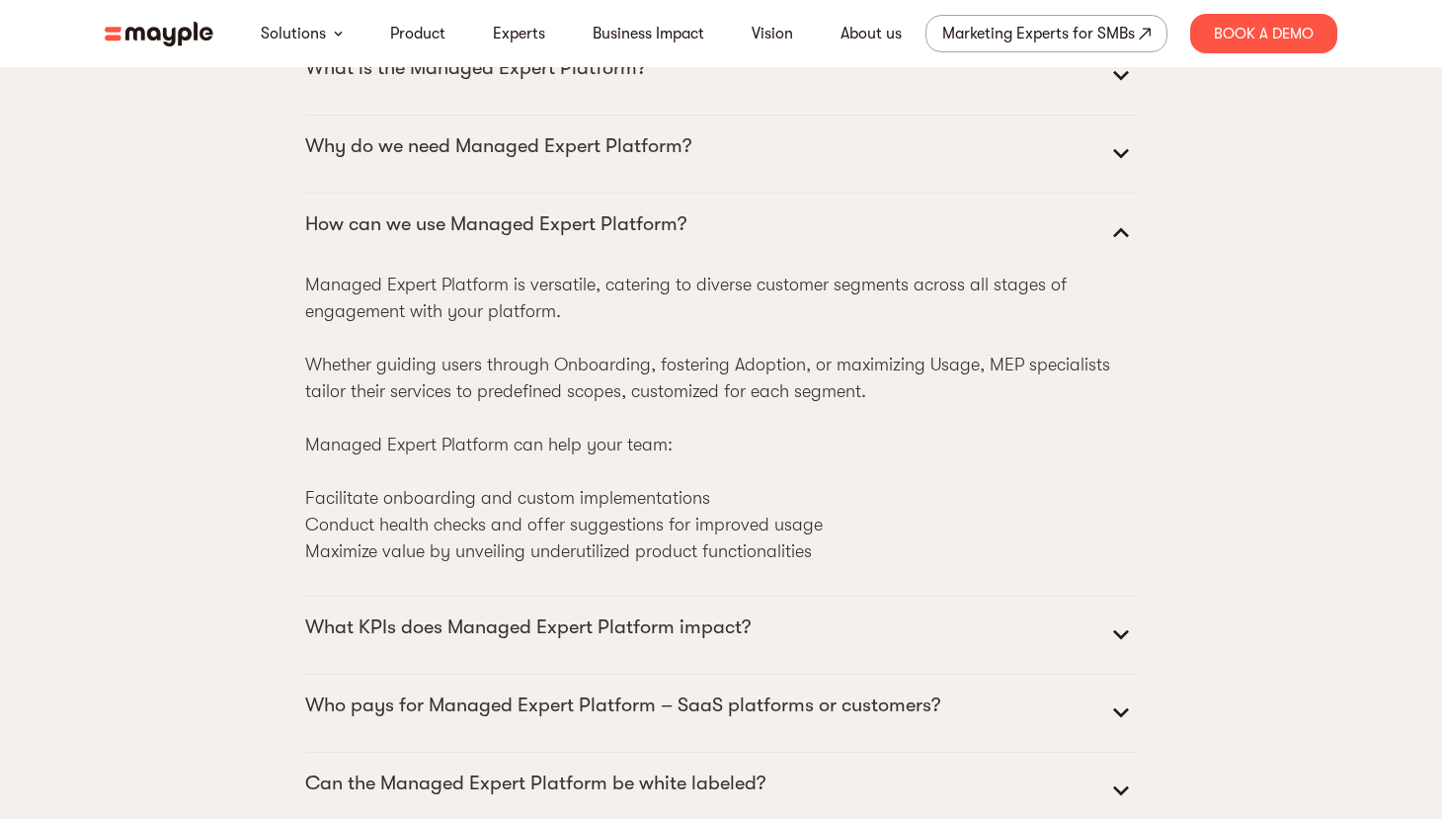
click at [765, 256] on summary "How can we use Managed Expert Platform?" at bounding box center [721, 231] width 832 height 47
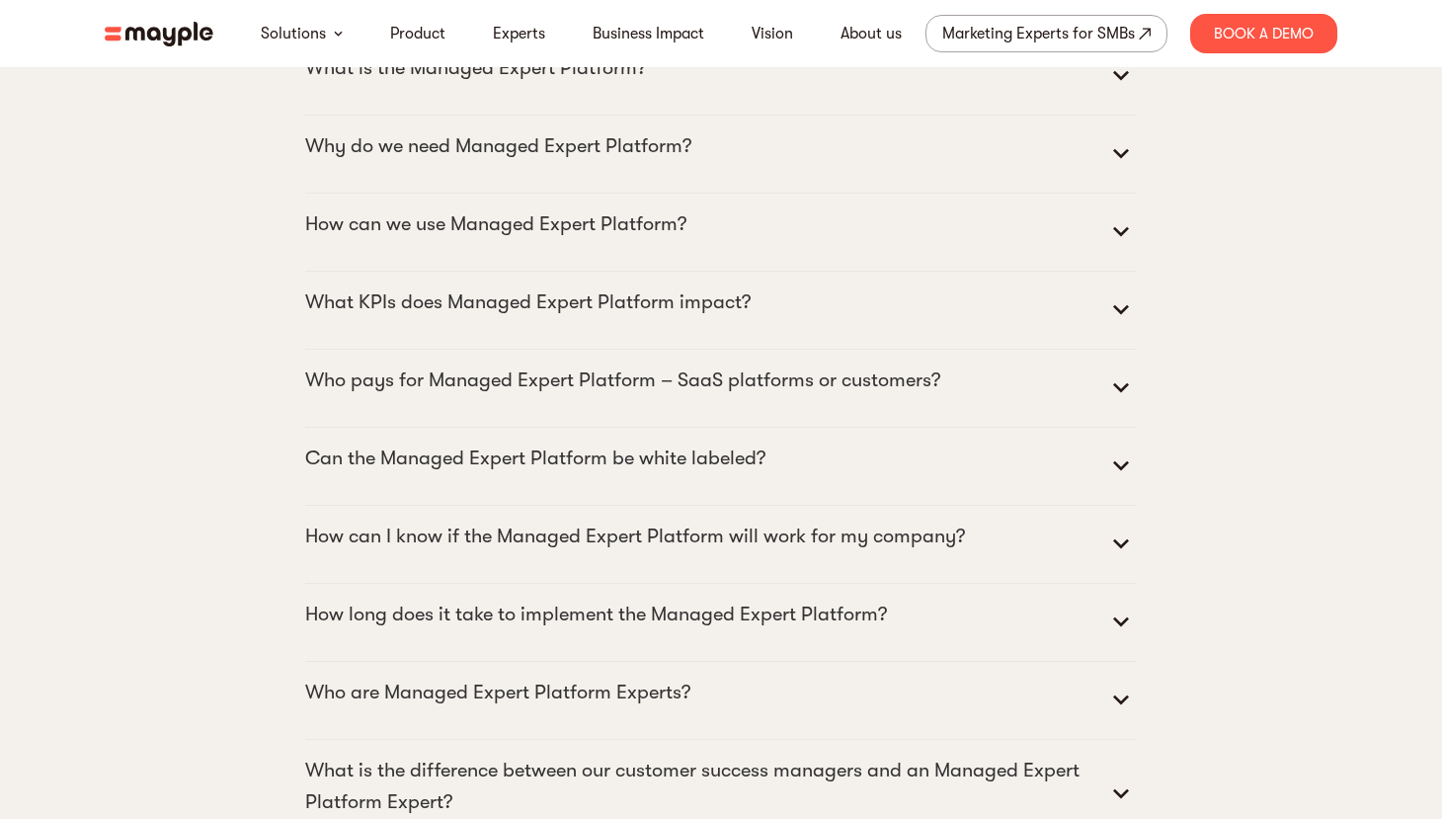
click at [793, 334] on summary "What KPIs does Managed Expert Platform impact?" at bounding box center [721, 310] width 832 height 47
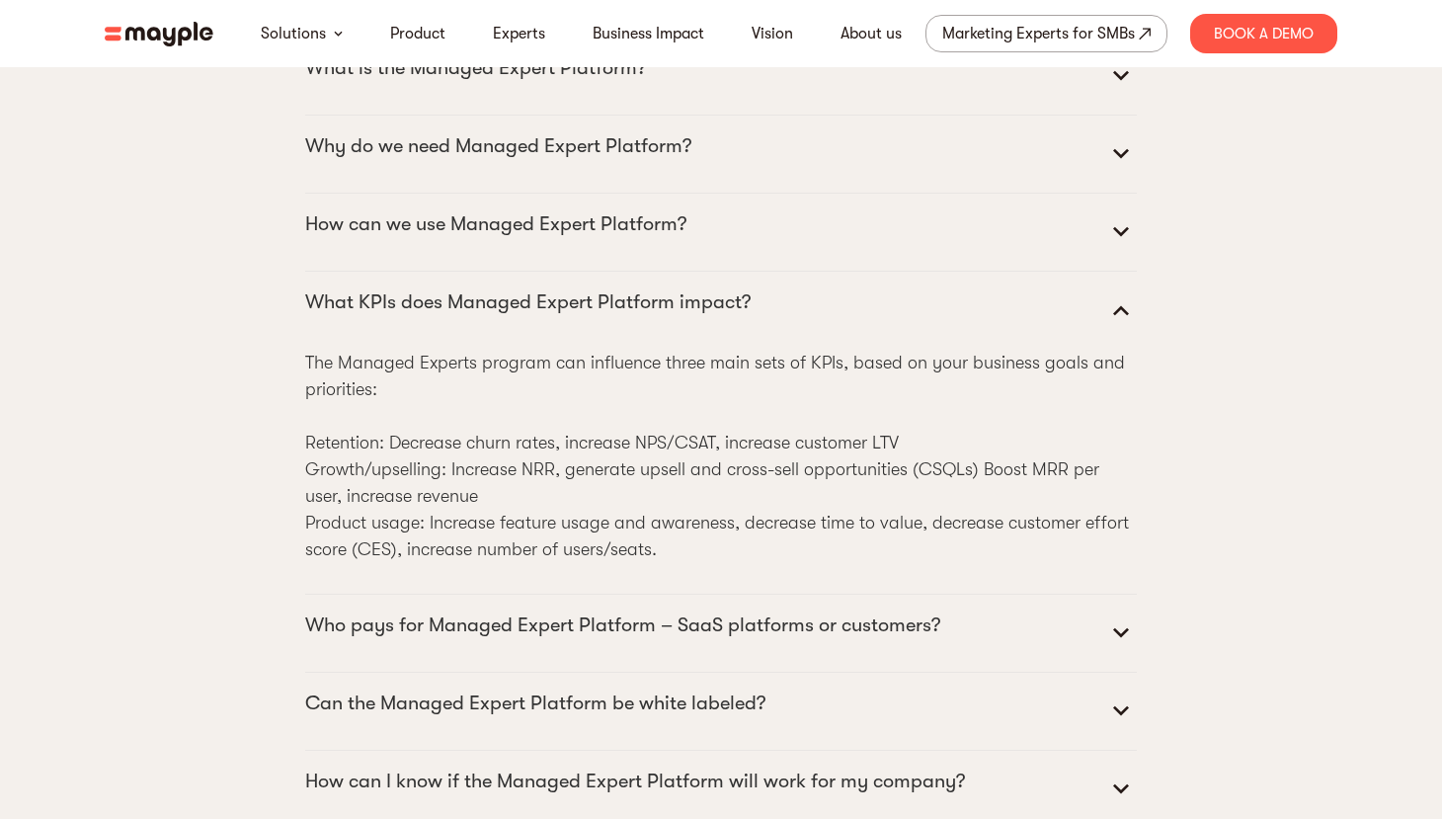
click at [924, 334] on summary "What KPIs does Managed Expert Platform impact?" at bounding box center [721, 310] width 832 height 47
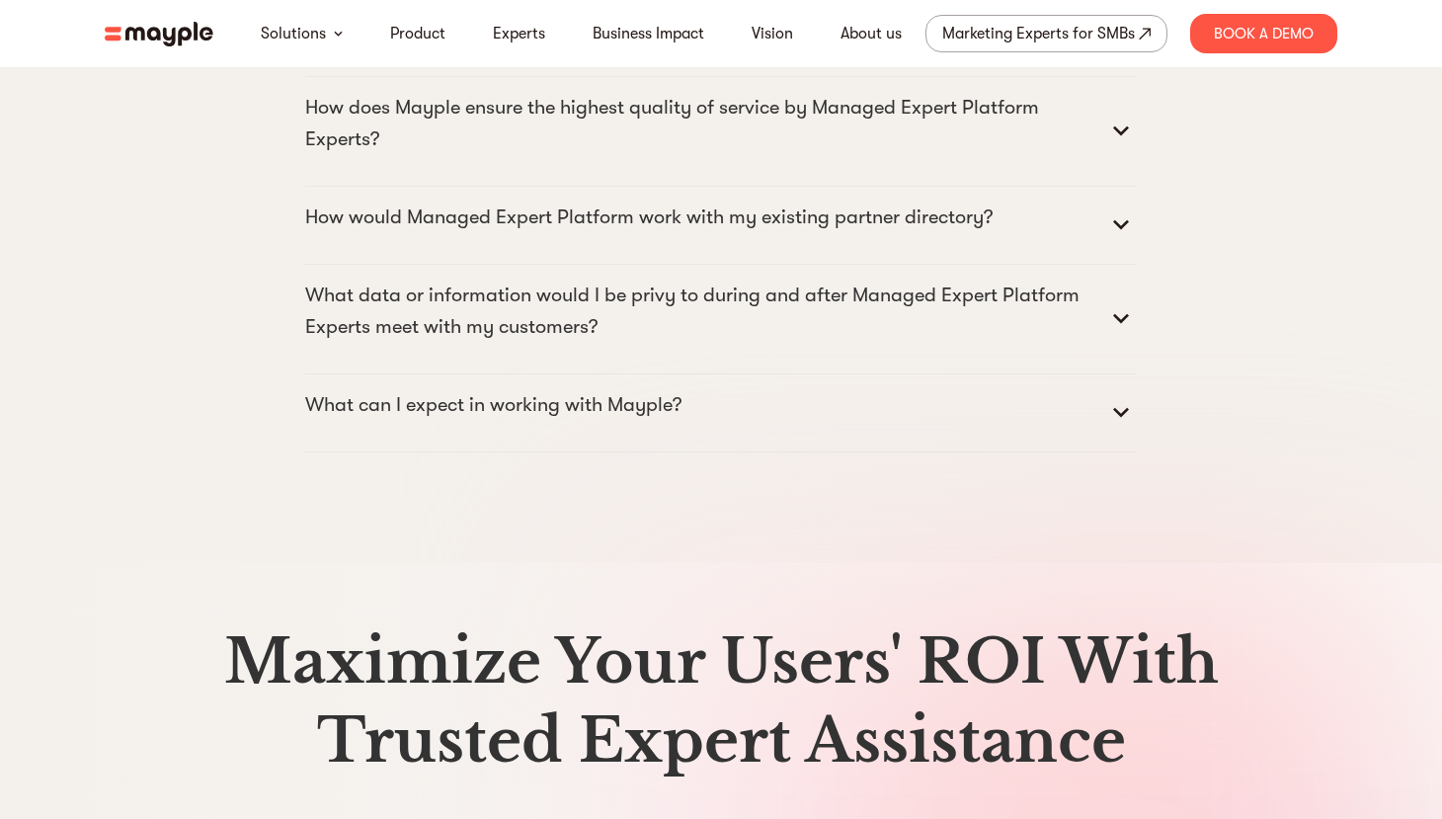
scroll to position [9979, 0]
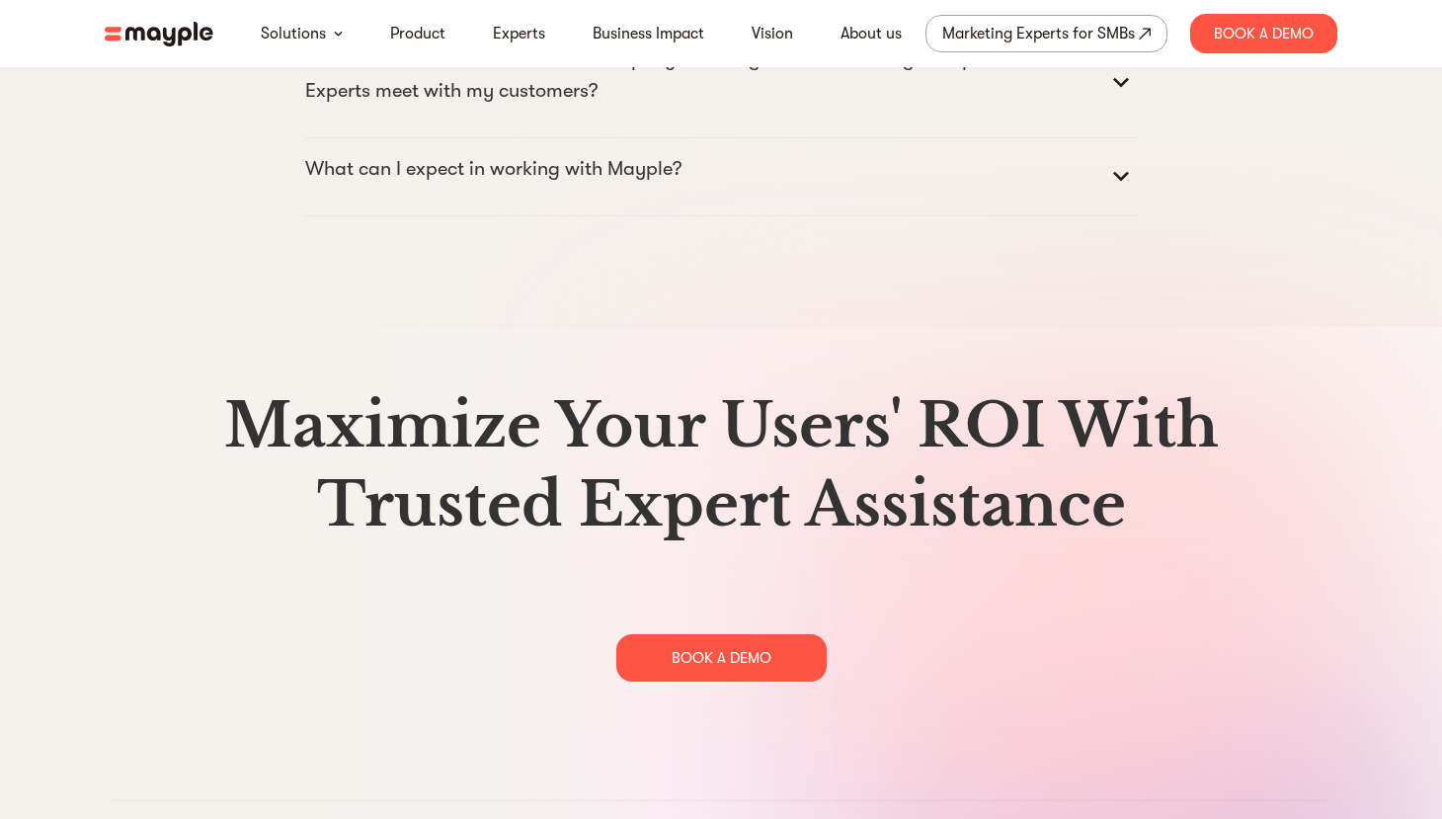
click at [700, 201] on summary "What can I expect in working with Mayple?" at bounding box center [721, 176] width 832 height 47
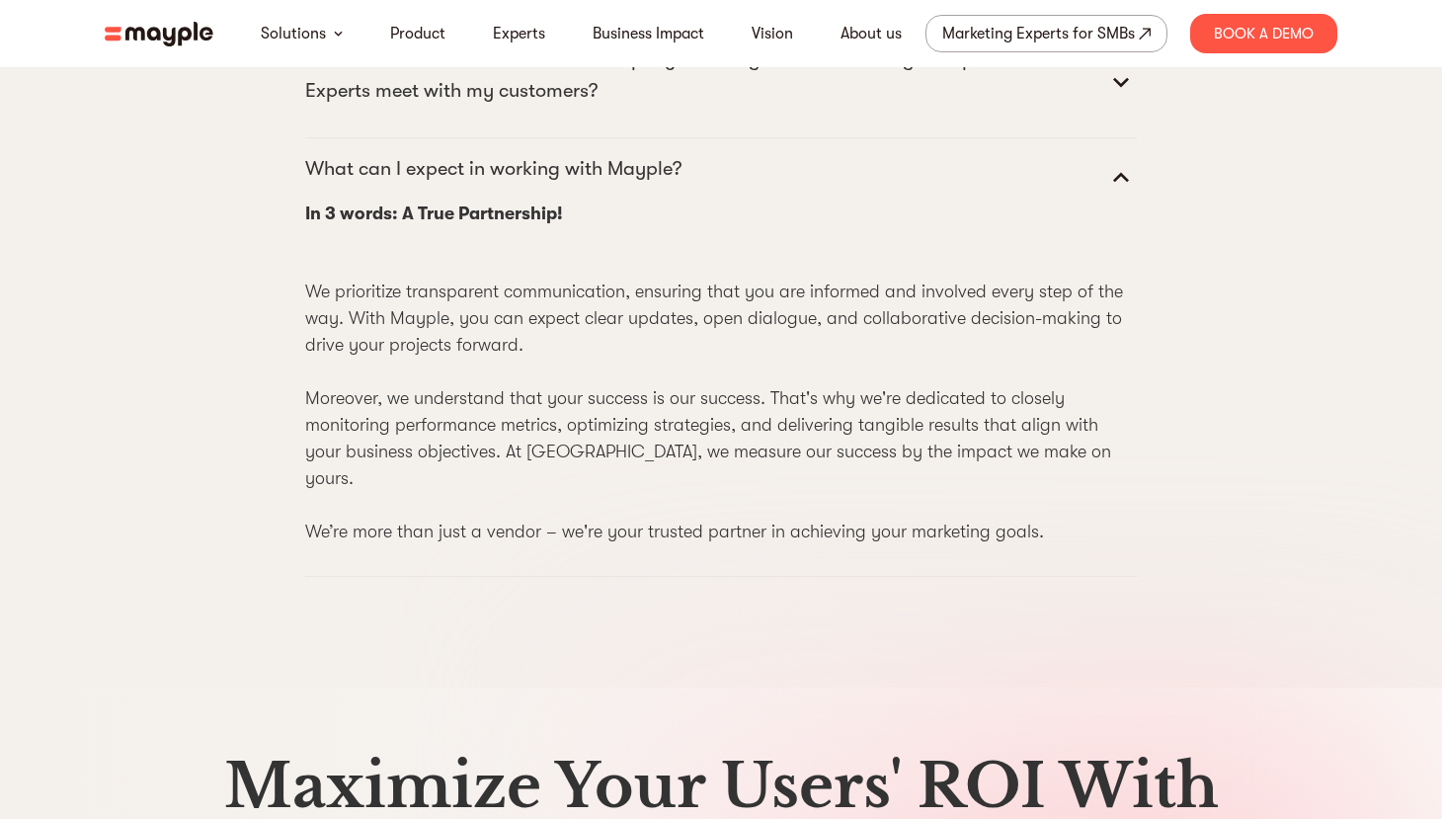
click at [759, 107] on p "What data or information would I be privy to during and after Managed Expert Pl…" at bounding box center [705, 74] width 800 height 63
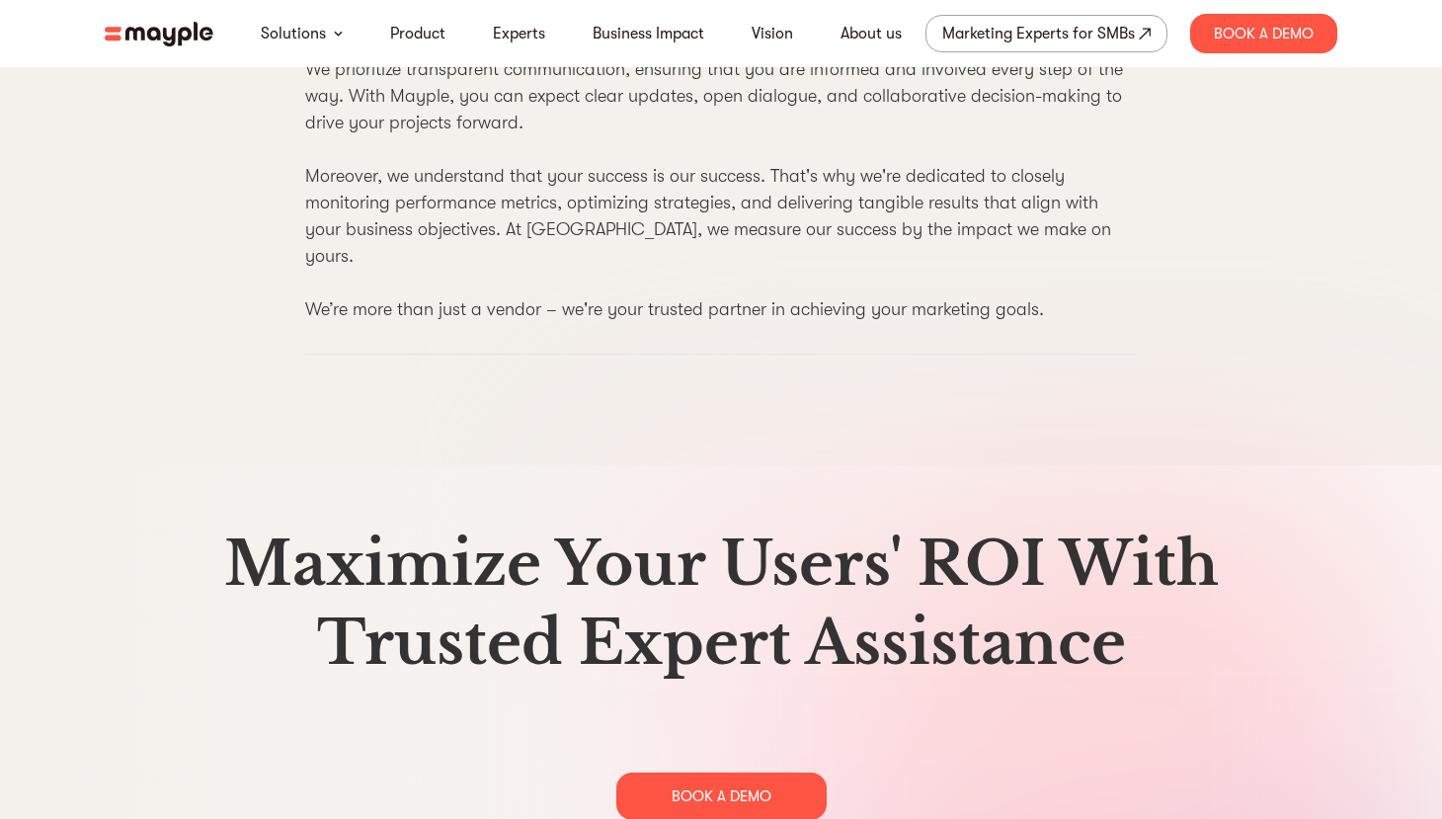
scroll to position [10766, 0]
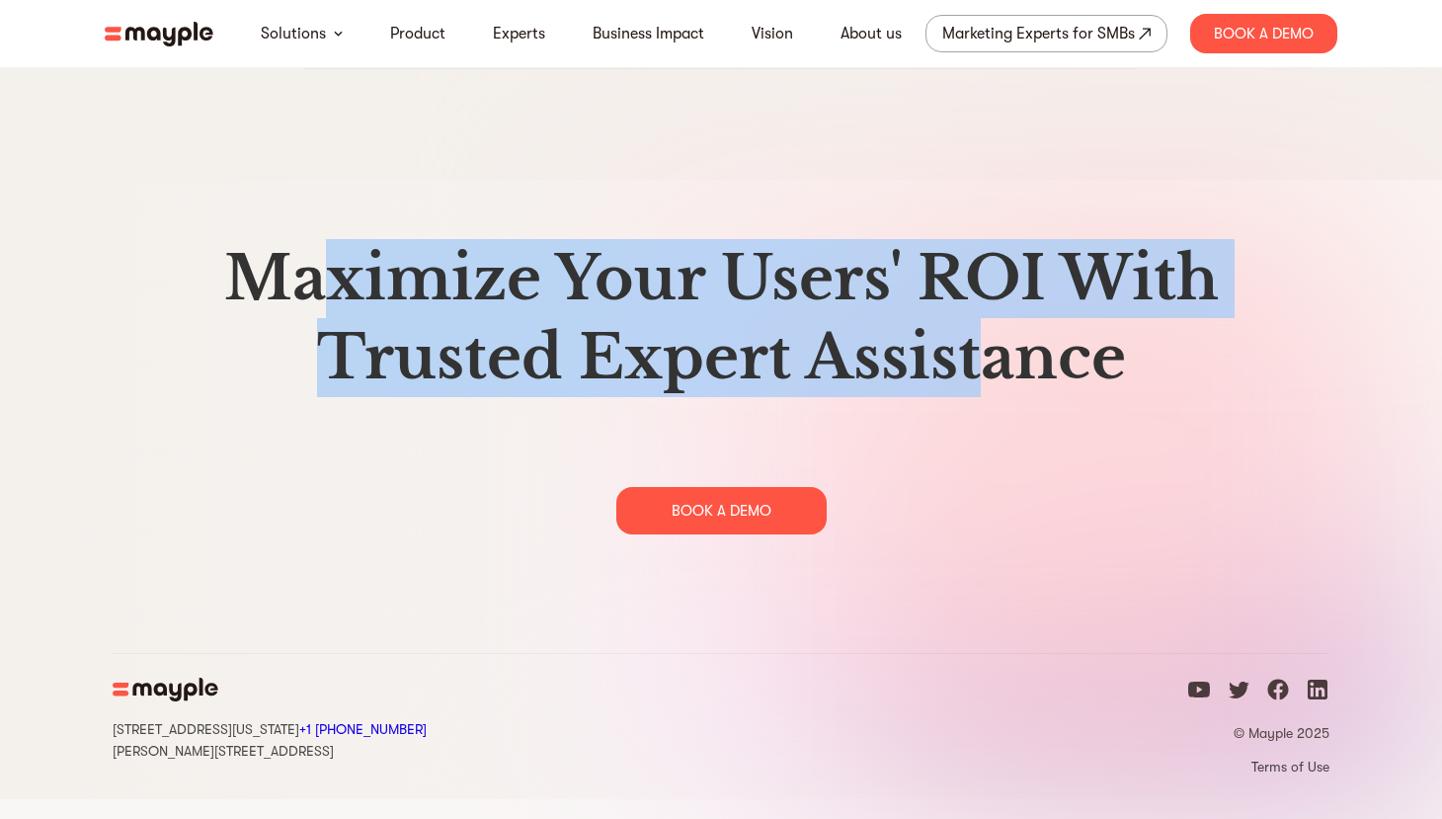
drag, startPoint x: 317, startPoint y: 295, endPoint x: 985, endPoint y: 360, distance: 671.0
click at [985, 360] on h2 "Maximize Your Users' ROI With Trusted Expert Assistance" at bounding box center [721, 318] width 1217 height 158
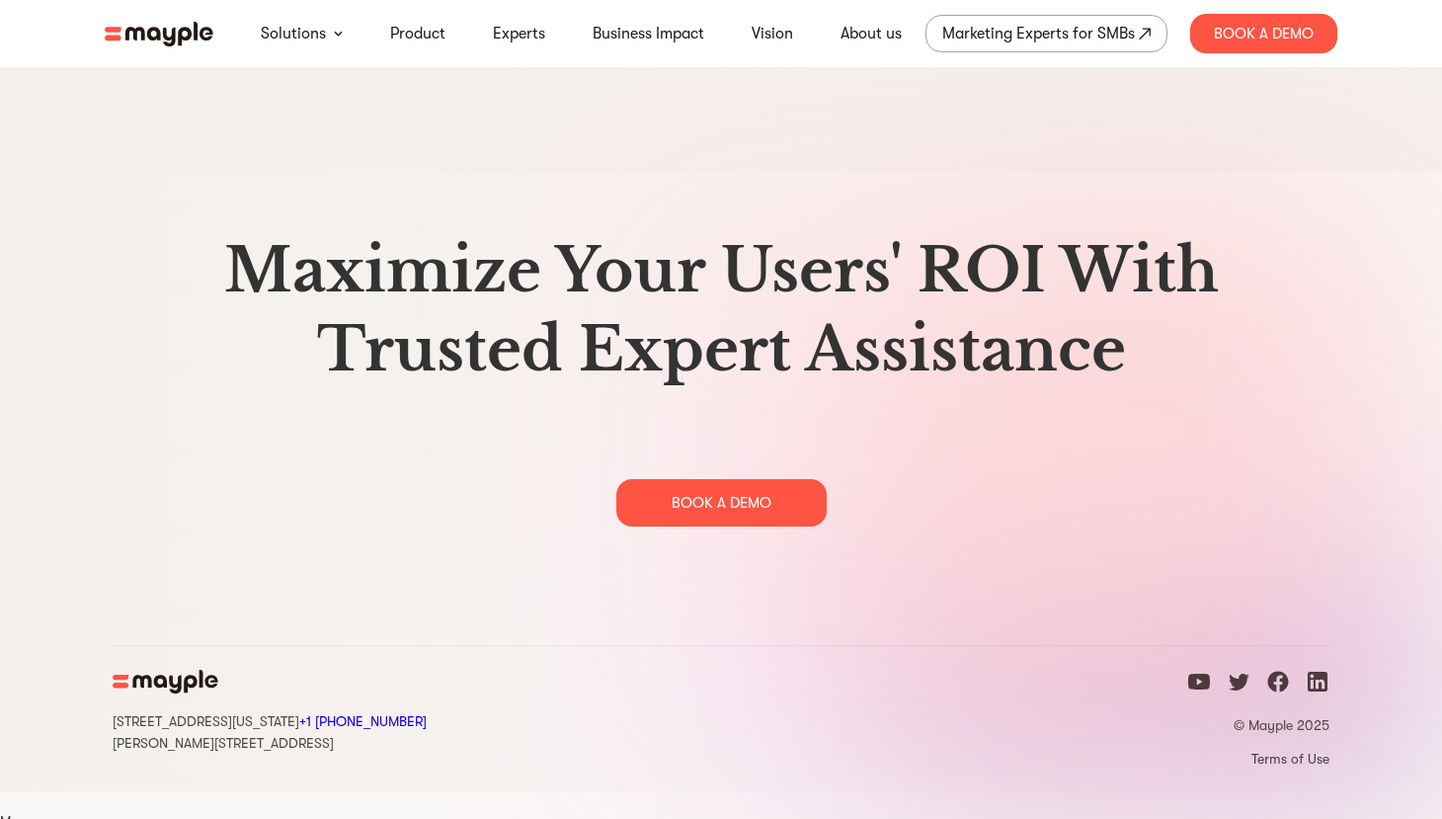
click at [1145, 389] on h2 "Maximize Your Users' ROI With Trusted Expert Assistance" at bounding box center [721, 310] width 1217 height 158
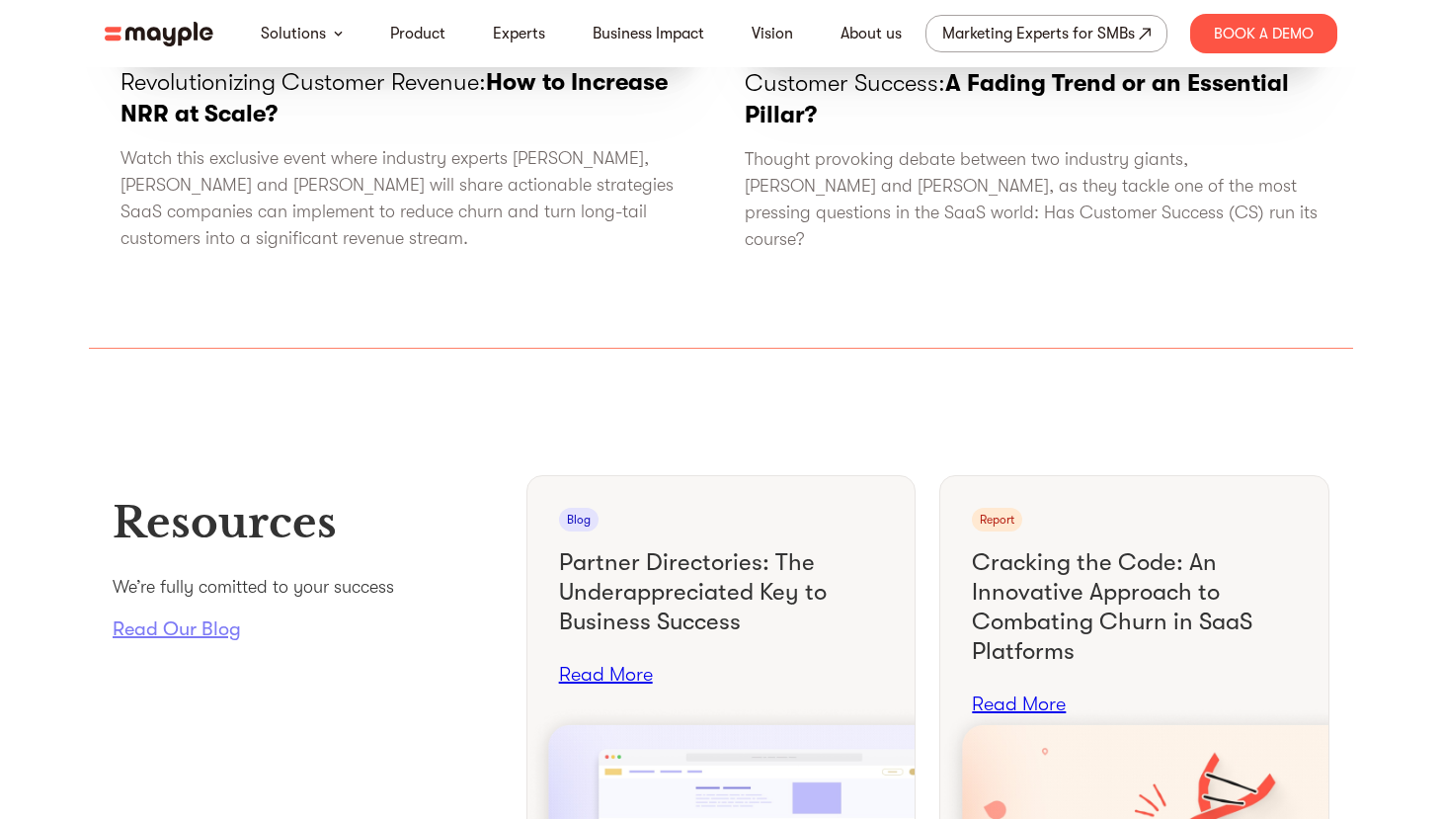
scroll to position [6814, 0]
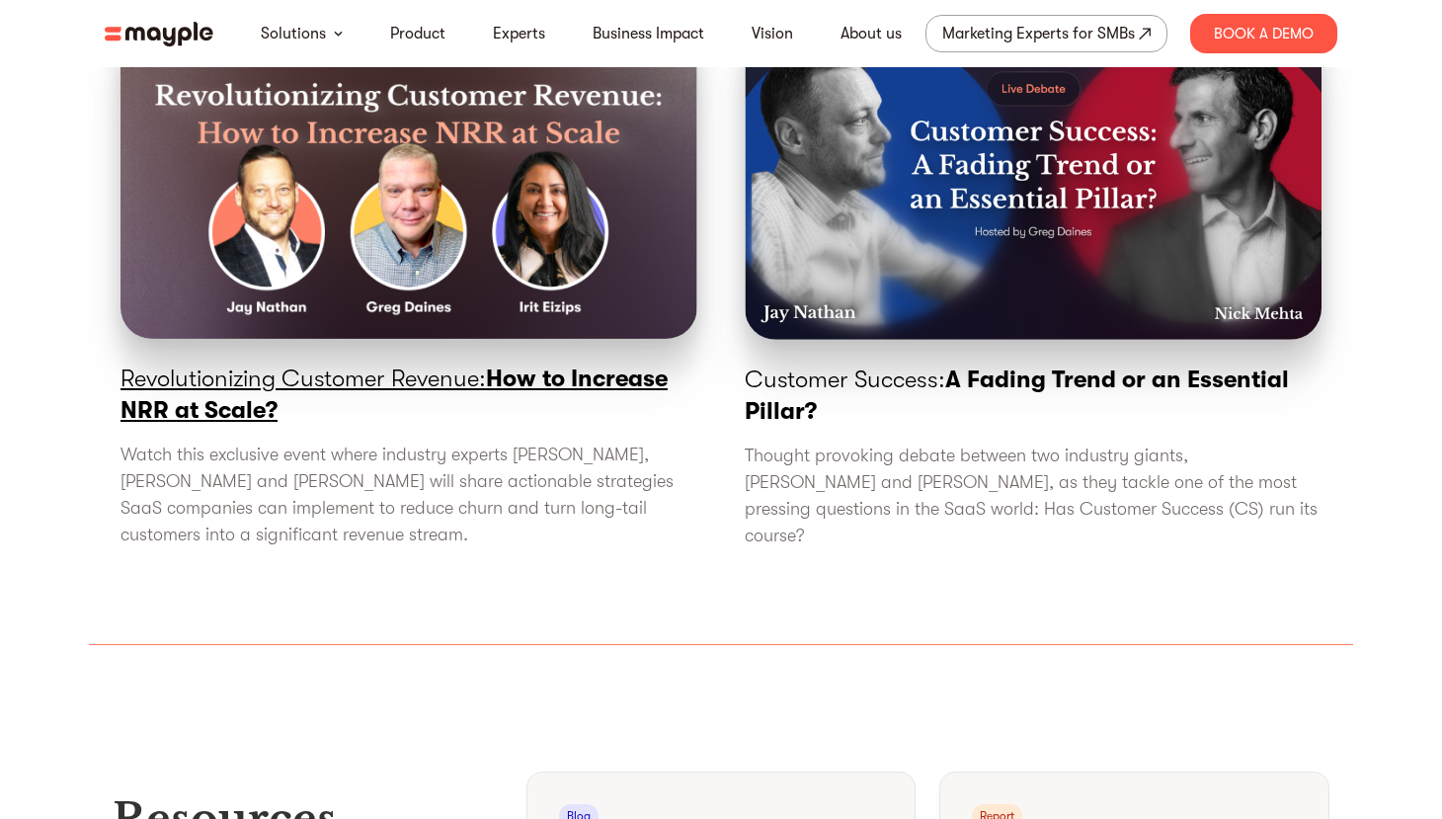
click at [526, 424] on span "How to Increase NRR at Scale?" at bounding box center [394, 394] width 547 height 59
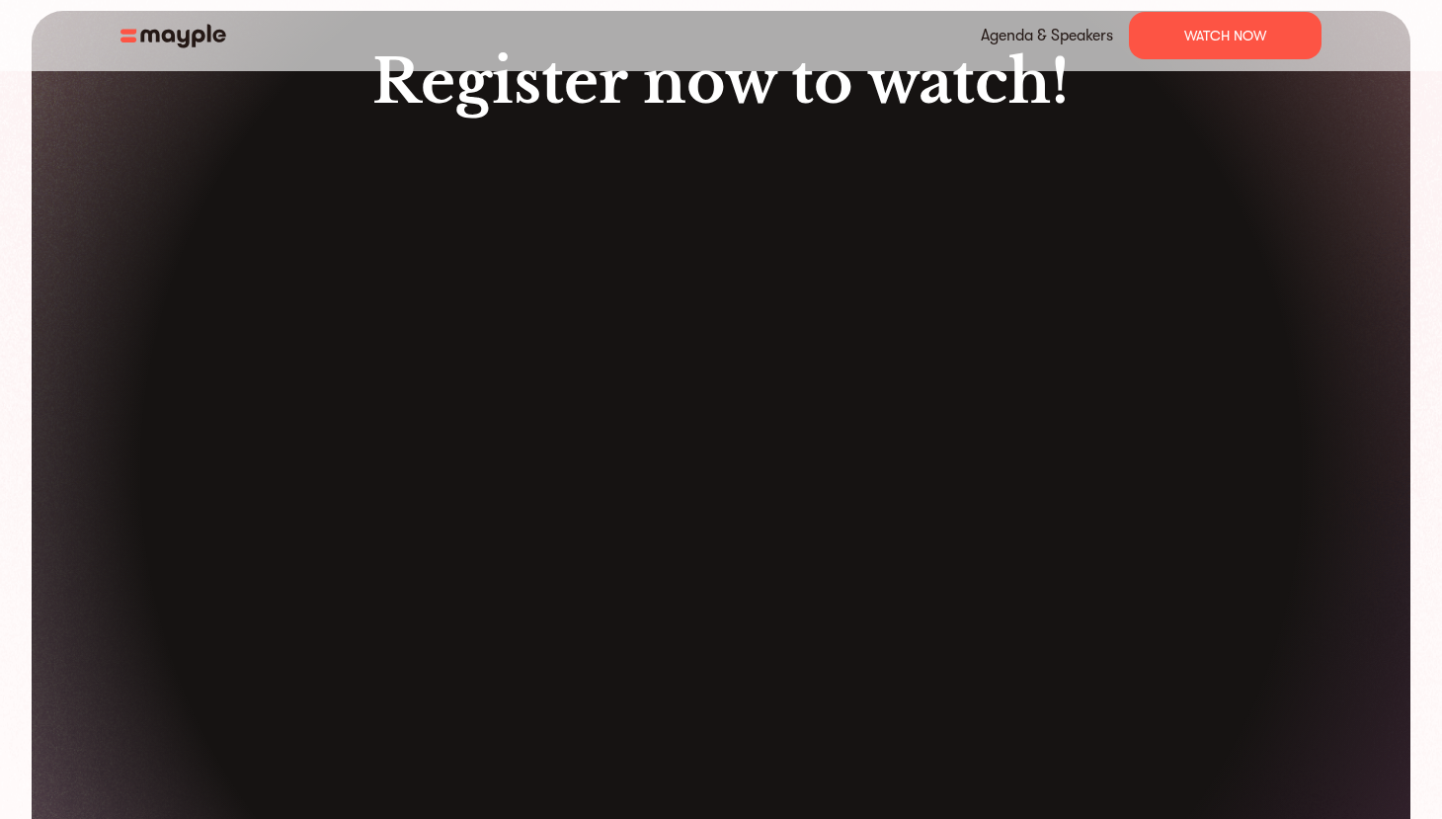
scroll to position [4644, 0]
